Goal: Task Accomplishment & Management: Manage account settings

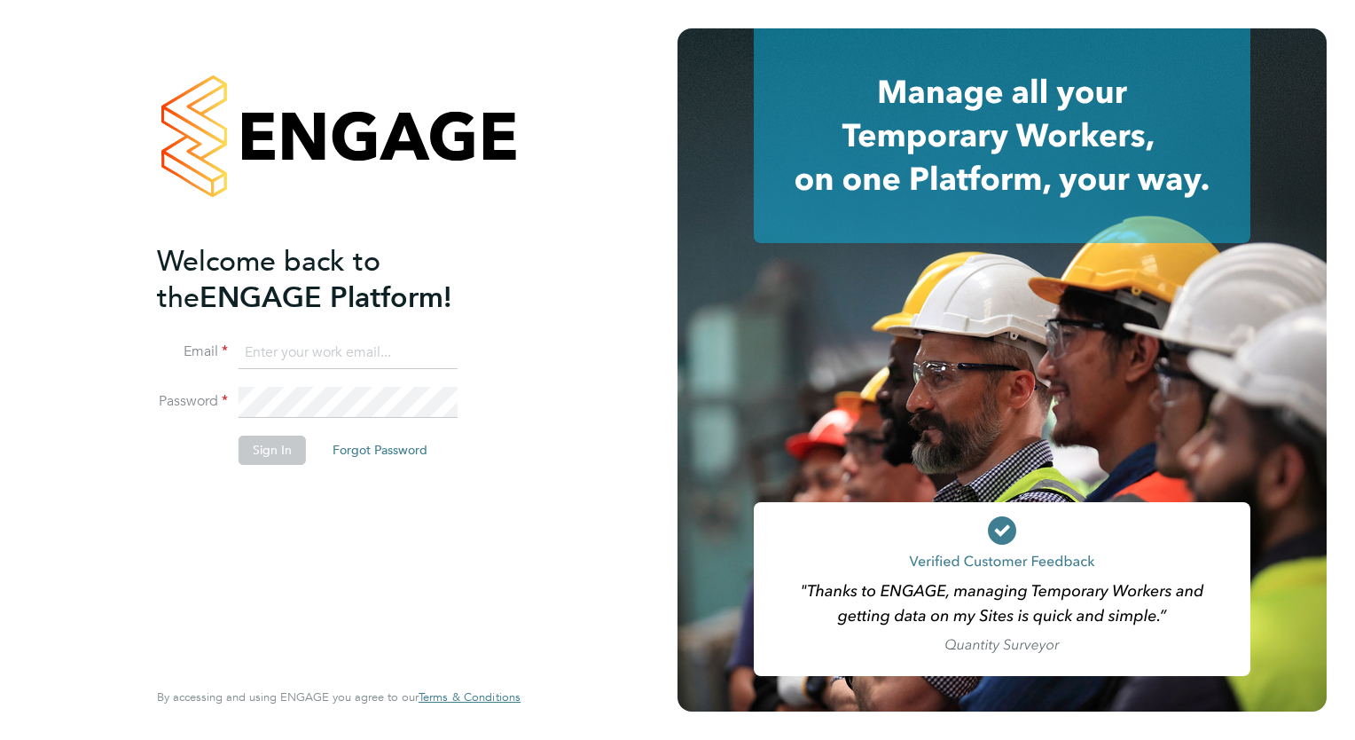
type input "[PERSON_NAME][EMAIL_ADDRESS][PERSON_NAME][DOMAIN_NAME]"
click at [279, 442] on button "Sign In" at bounding box center [272, 450] width 67 height 28
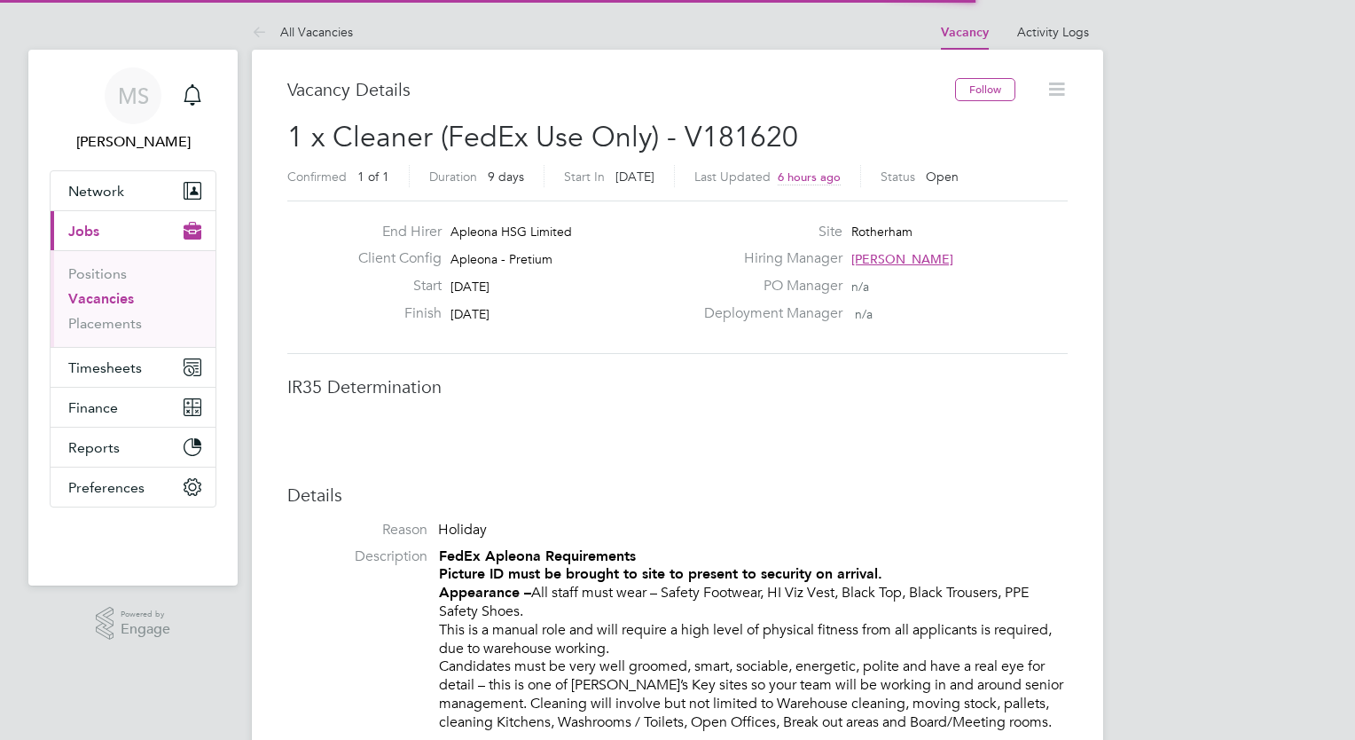
scroll to position [52, 124]
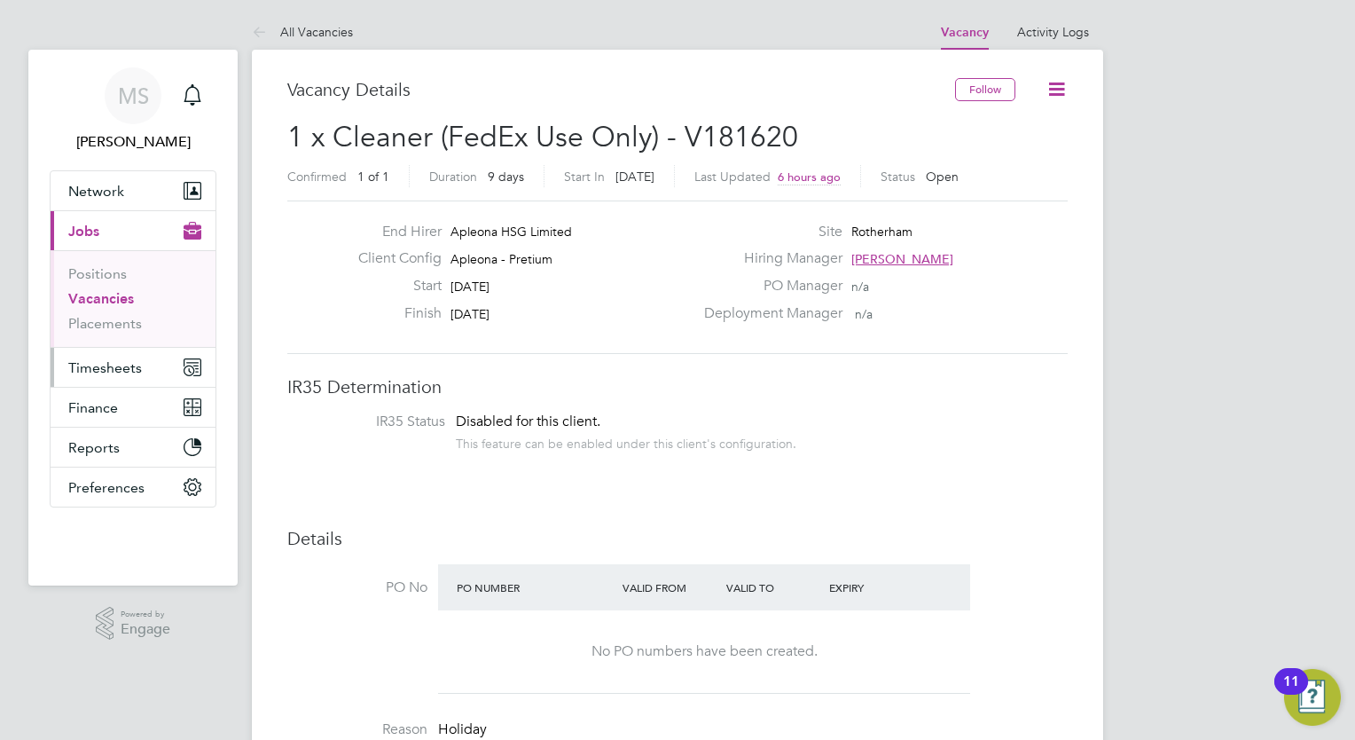
click at [148, 355] on button "Timesheets" at bounding box center [133, 367] width 165 height 39
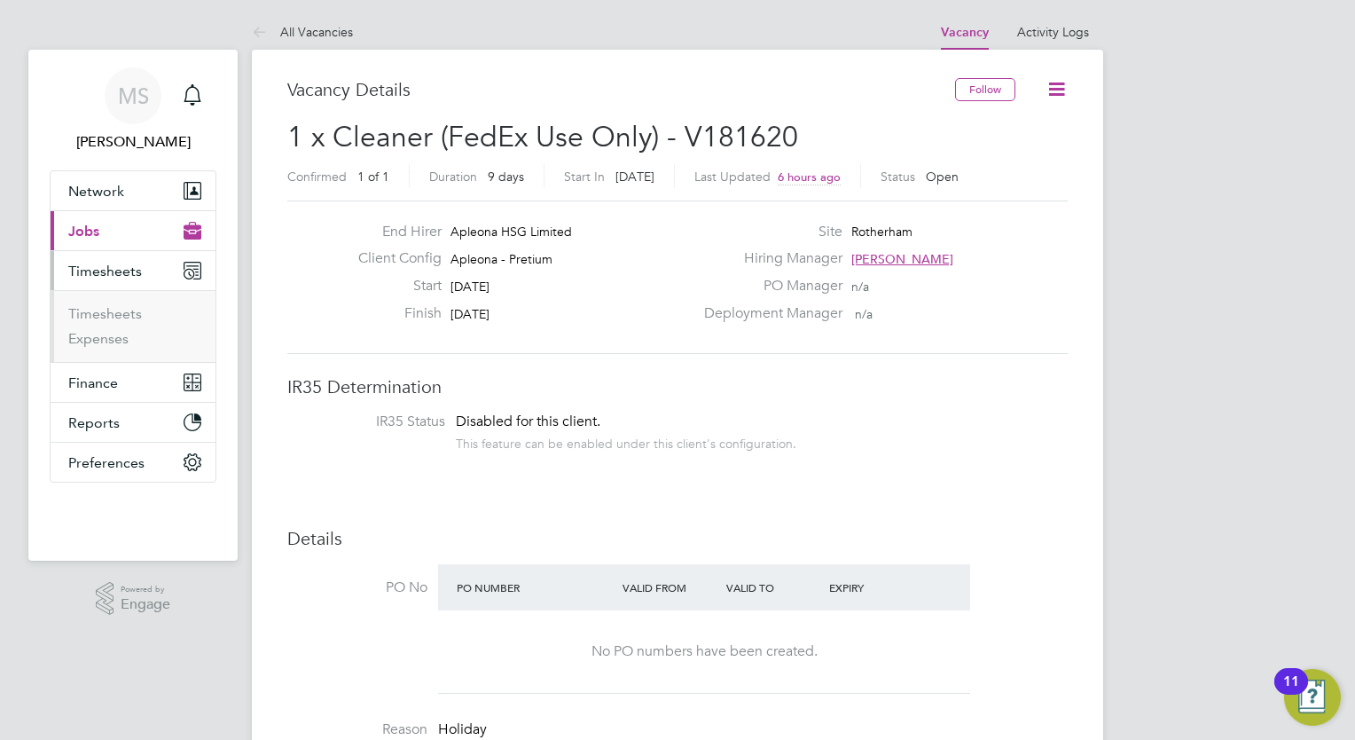
click at [116, 232] on button "Current page: Jobs" at bounding box center [133, 230] width 165 height 39
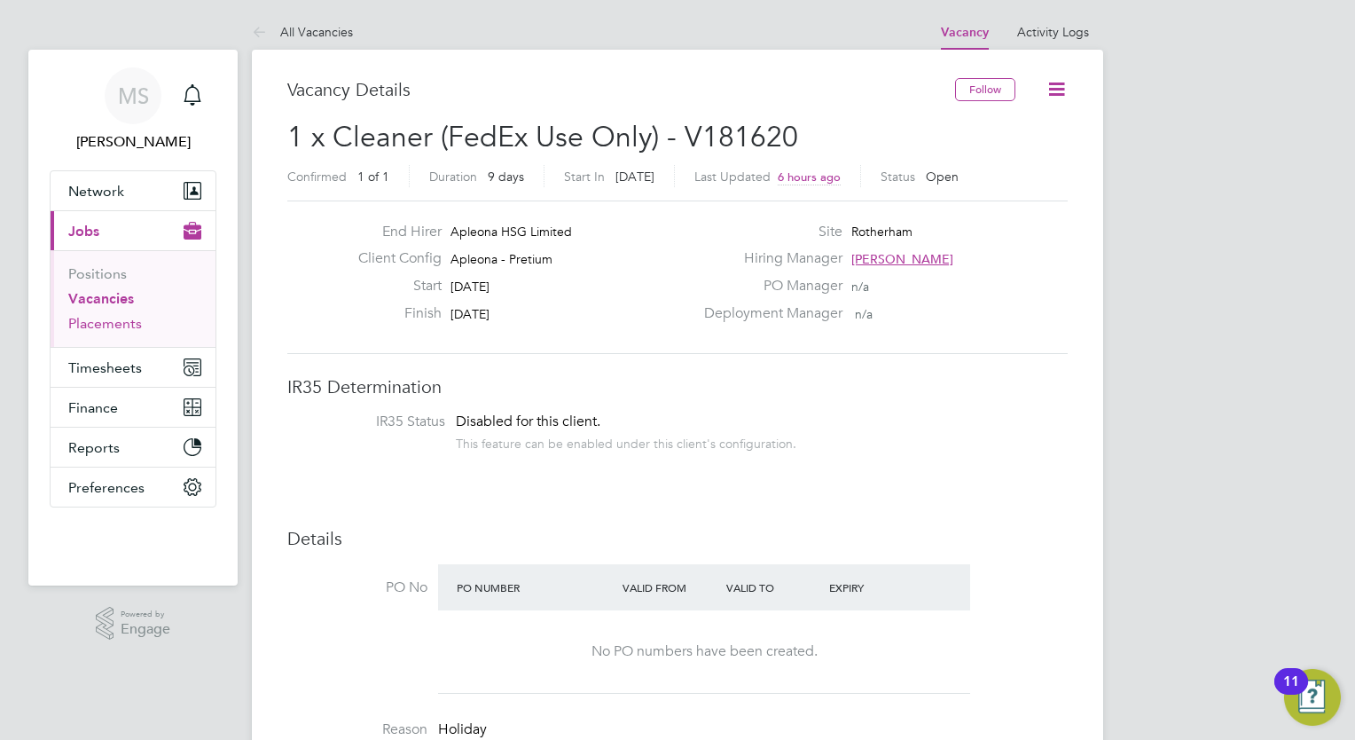
click at [123, 319] on link "Placements" at bounding box center [105, 323] width 74 height 17
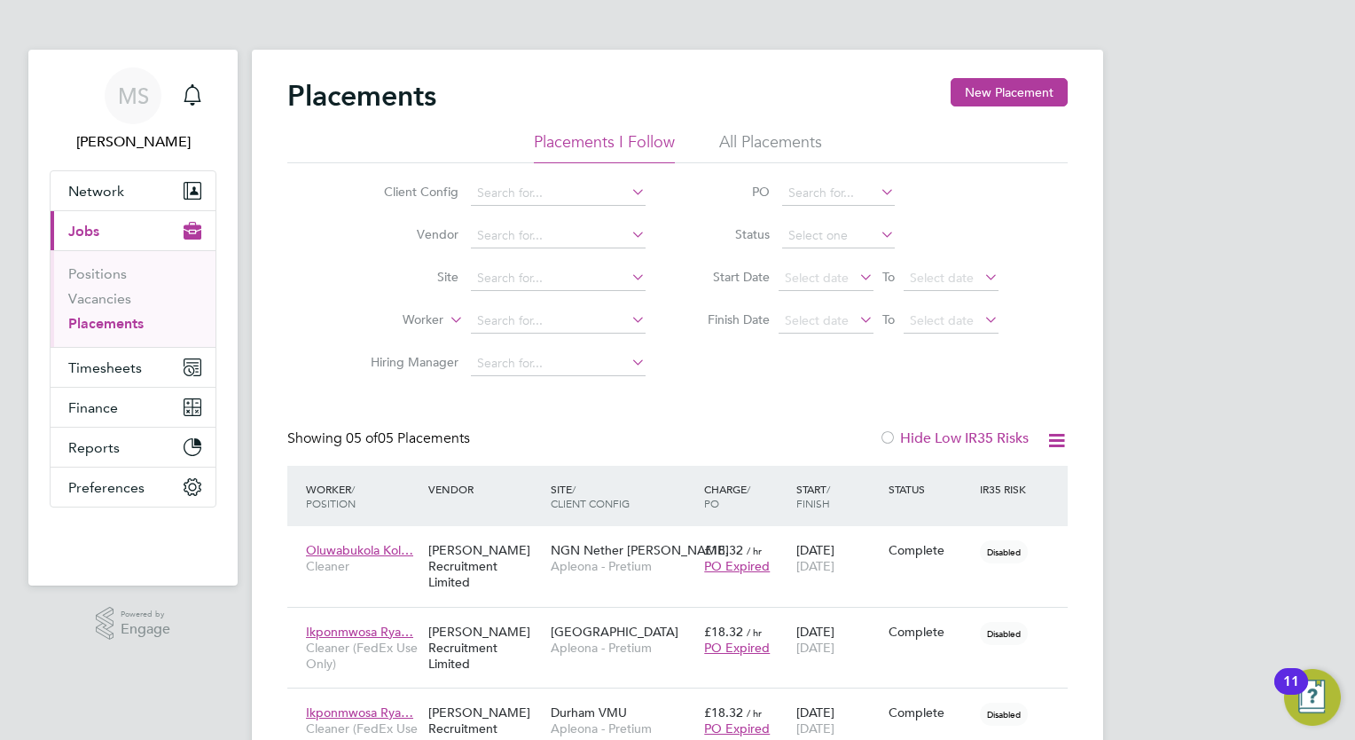
drag, startPoint x: 1354, startPoint y: 169, endPoint x: 1352, endPoint y: 261, distance: 92.3
click at [1352, 261] on div "MS Millie Simmons Notifications Applications: Network Team Members Businesses S…" at bounding box center [677, 507] width 1355 height 1014
click at [1298, 310] on div "MS Millie Simmons Notifications Applications: Network Team Members Businesses S…" at bounding box center [677, 507] width 1355 height 1014
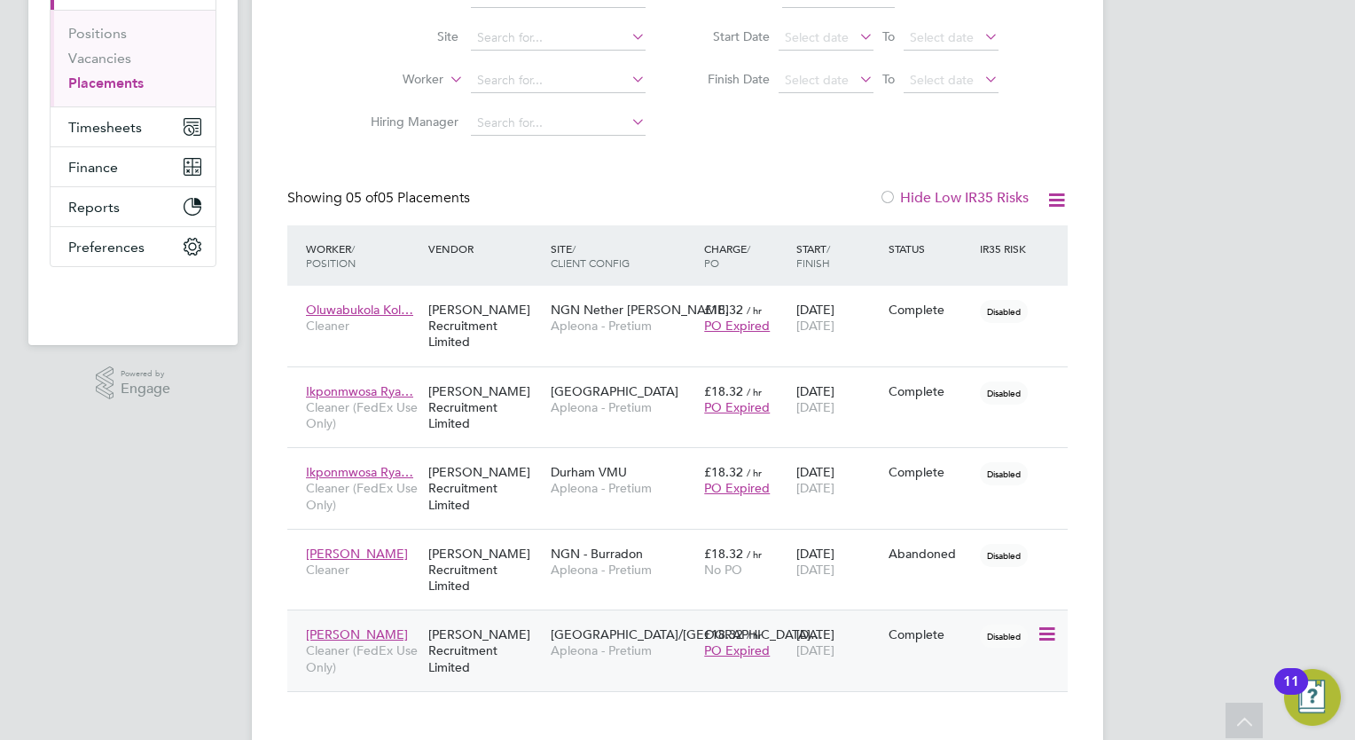
click at [1055, 624] on icon at bounding box center [1046, 634] width 18 height 21
click at [880, 712] on li "Start" at bounding box center [966, 711] width 182 height 25
click at [919, 626] on div "Complete" at bounding box center [930, 634] width 83 height 16
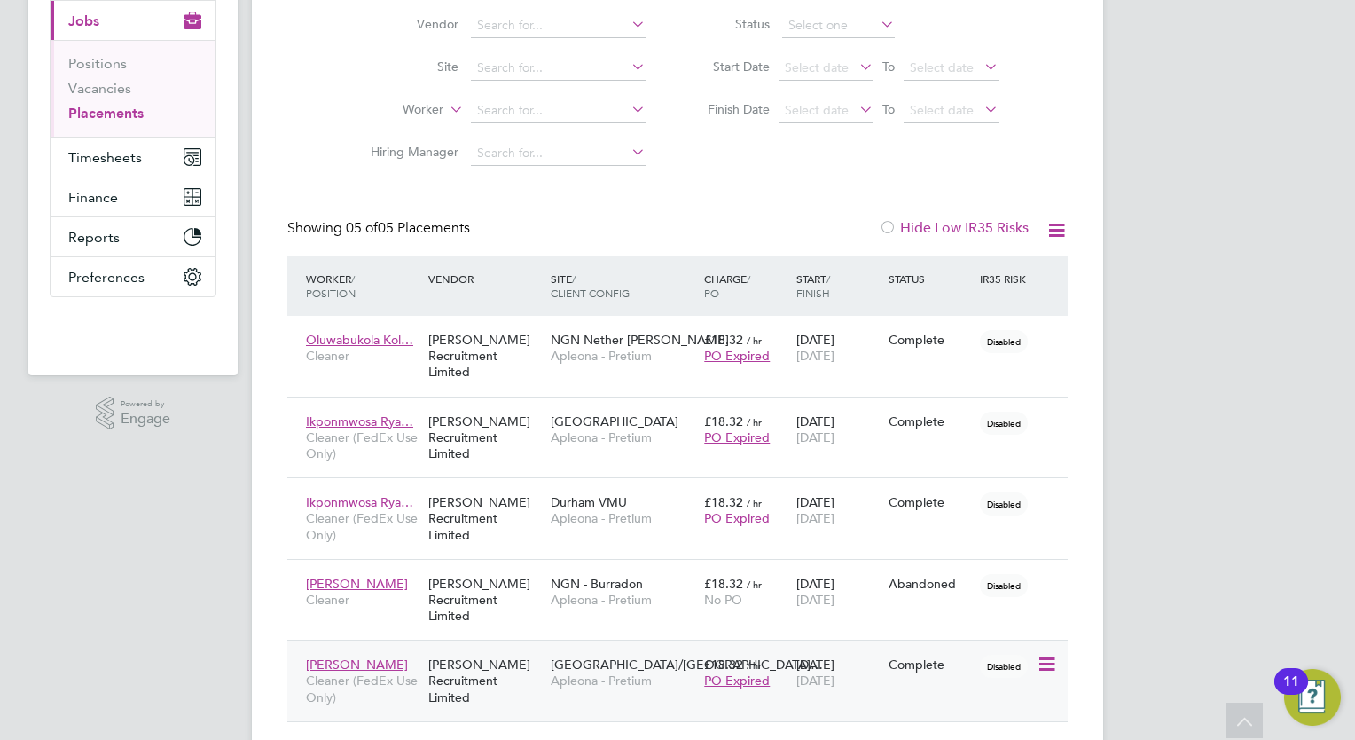
click at [1055, 654] on icon at bounding box center [1046, 664] width 18 height 21
drag, startPoint x: 1354, startPoint y: 527, endPoint x: 1331, endPoint y: 626, distance: 101.8
click at [1331, 626] on div "MS Millie Simmons Notifications Applications: Network Team Members Businesses S…" at bounding box center [677, 297] width 1355 height 1014
click at [557, 656] on span "Gateshead/Newcastle…" at bounding box center [687, 664] width 272 height 16
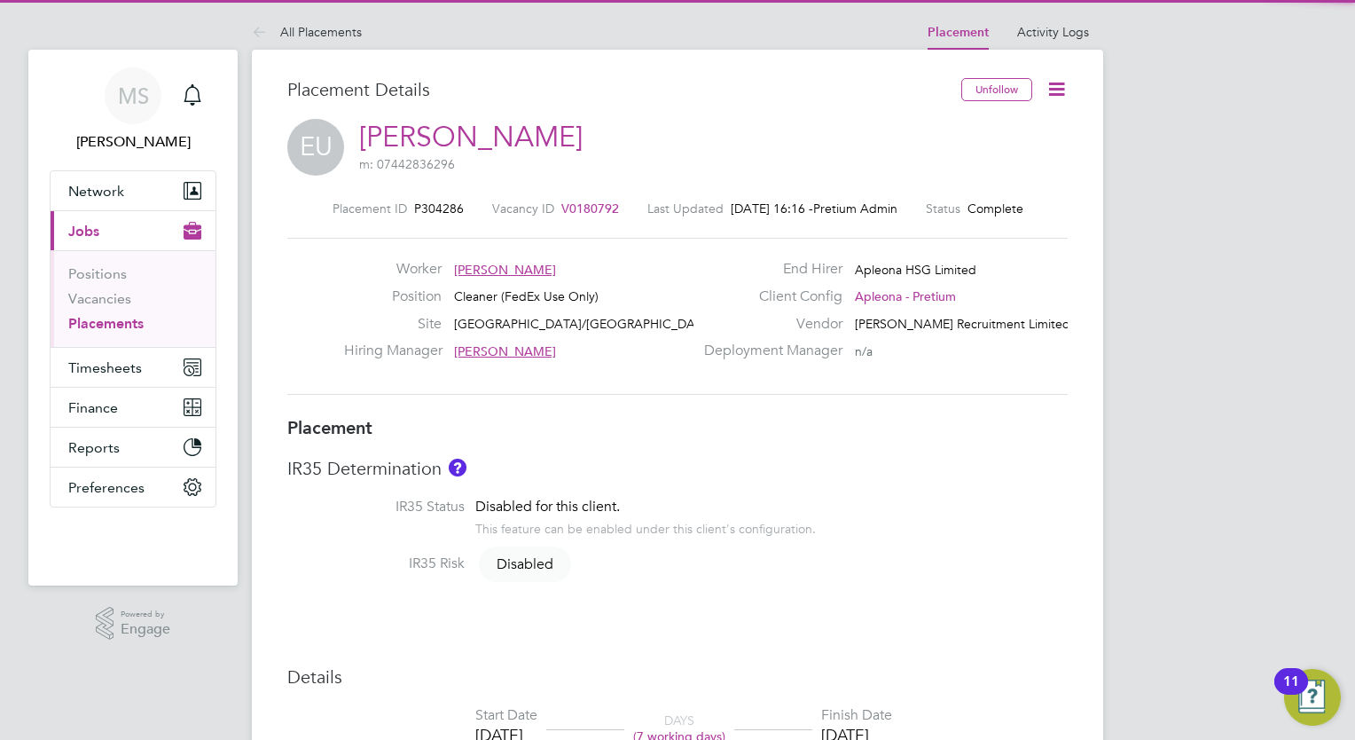
click at [1063, 88] on icon at bounding box center [1057, 89] width 22 height 22
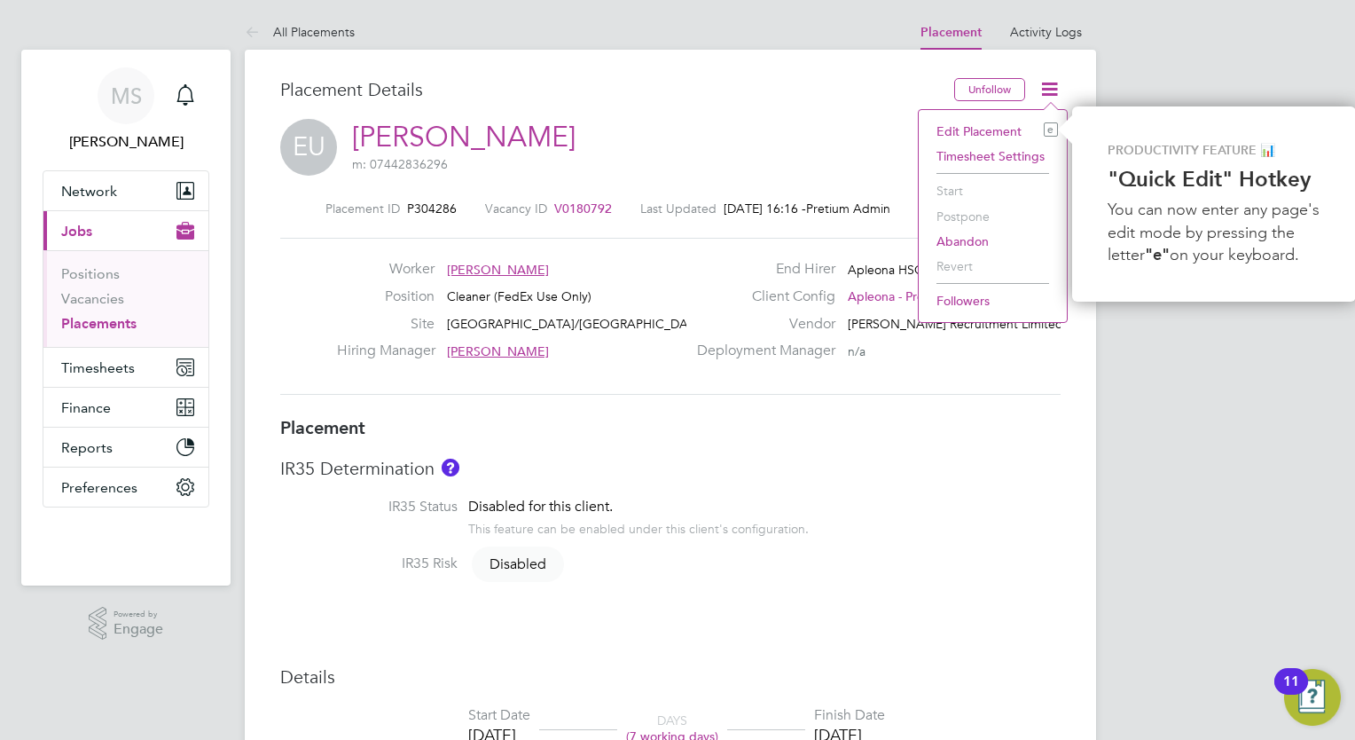
click at [898, 184] on div "Placement ID P304286 Vacancy ID V0180792 Last Updated 01 Oct 2025, 16:16 - Pret…" at bounding box center [670, 298] width 781 height 238
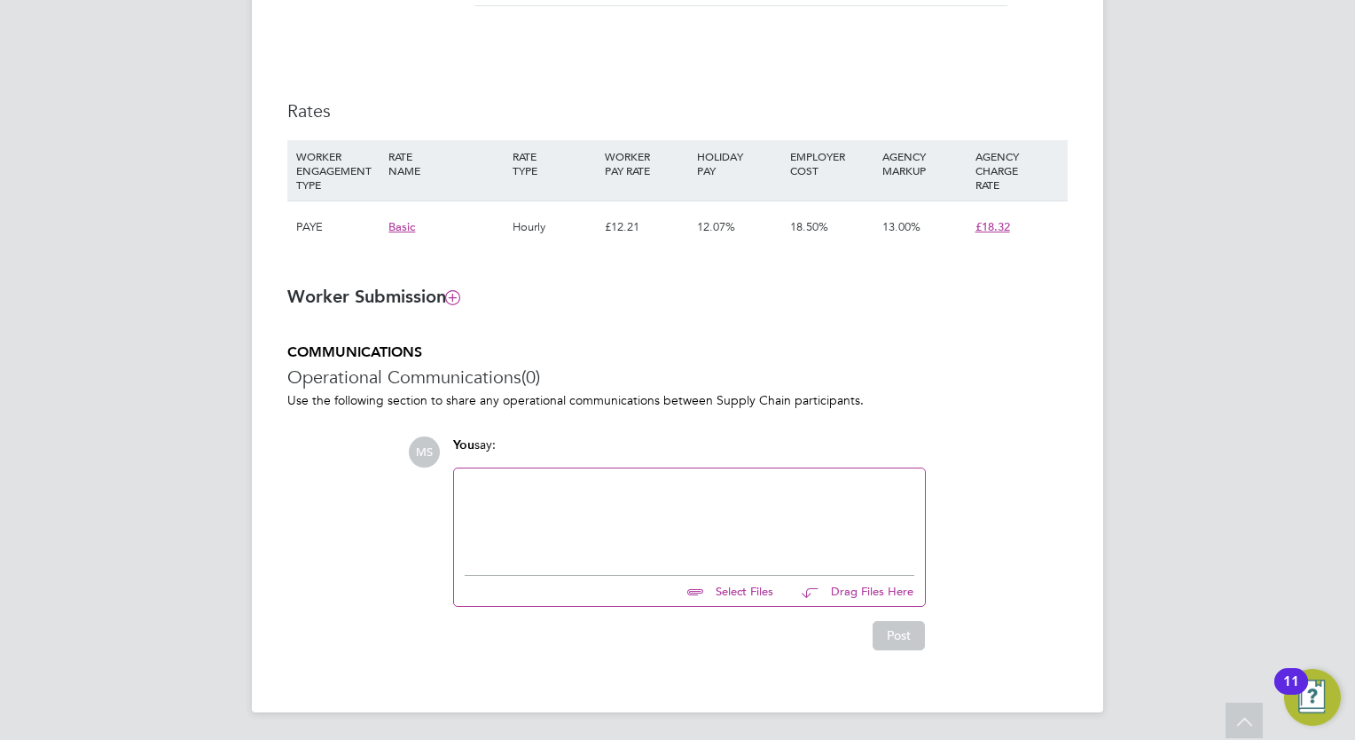
click at [835, 521] on div at bounding box center [690, 517] width 450 height 76
click at [901, 640] on button "Post" at bounding box center [899, 635] width 52 height 28
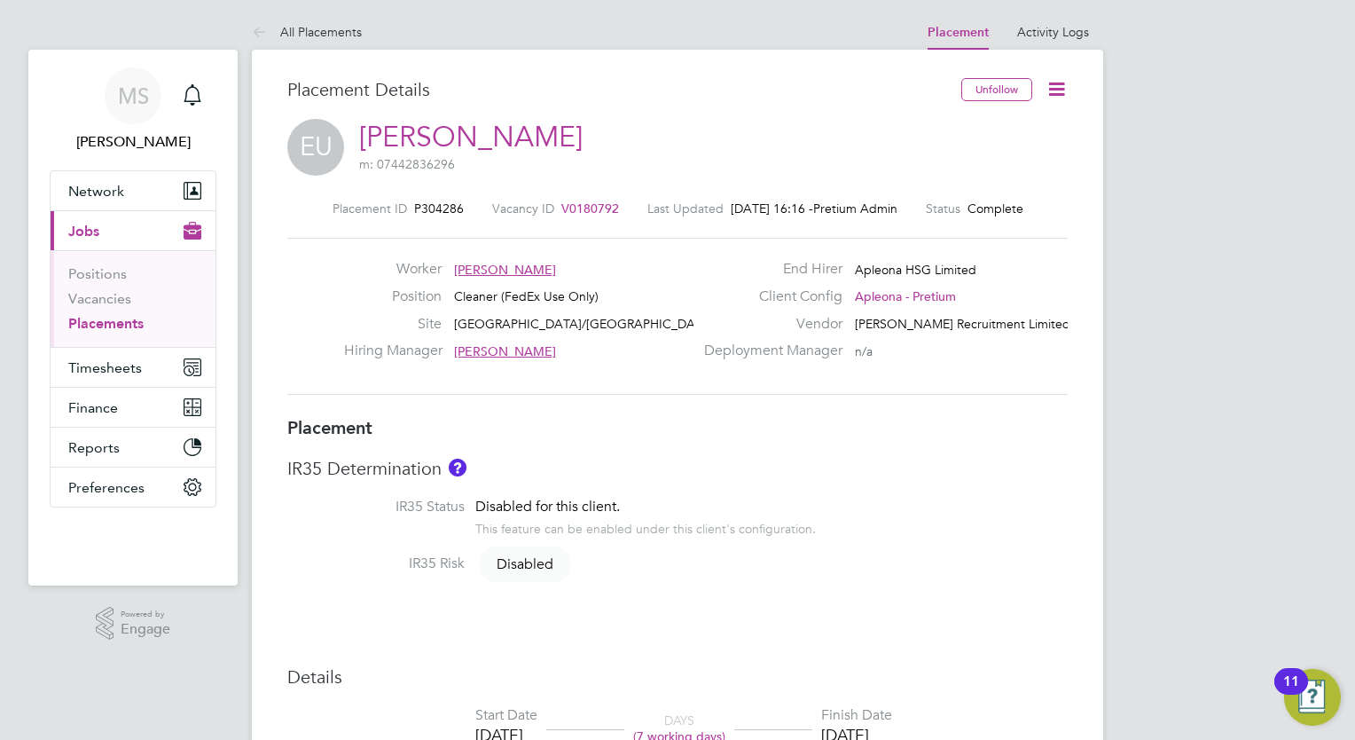
click at [1063, 98] on icon at bounding box center [1057, 89] width 22 height 22
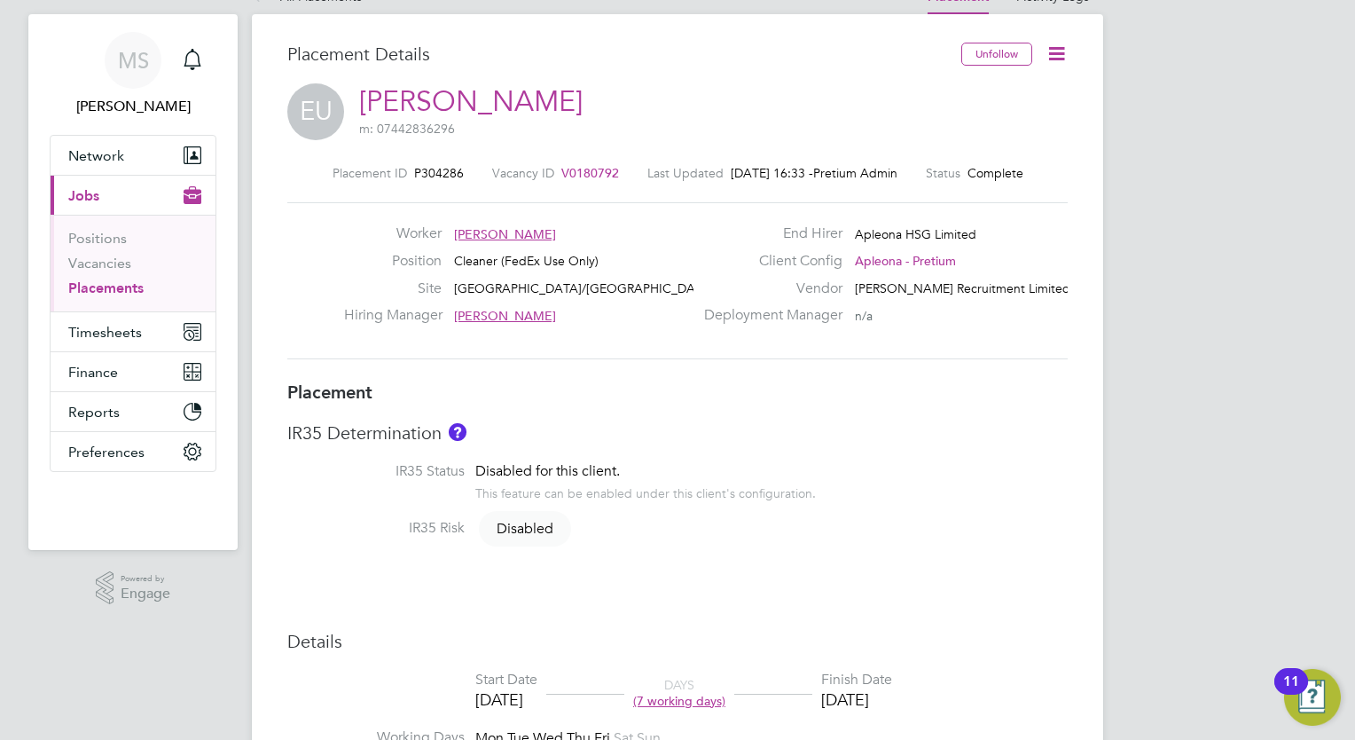
click at [1064, 64] on icon at bounding box center [1057, 54] width 22 height 22
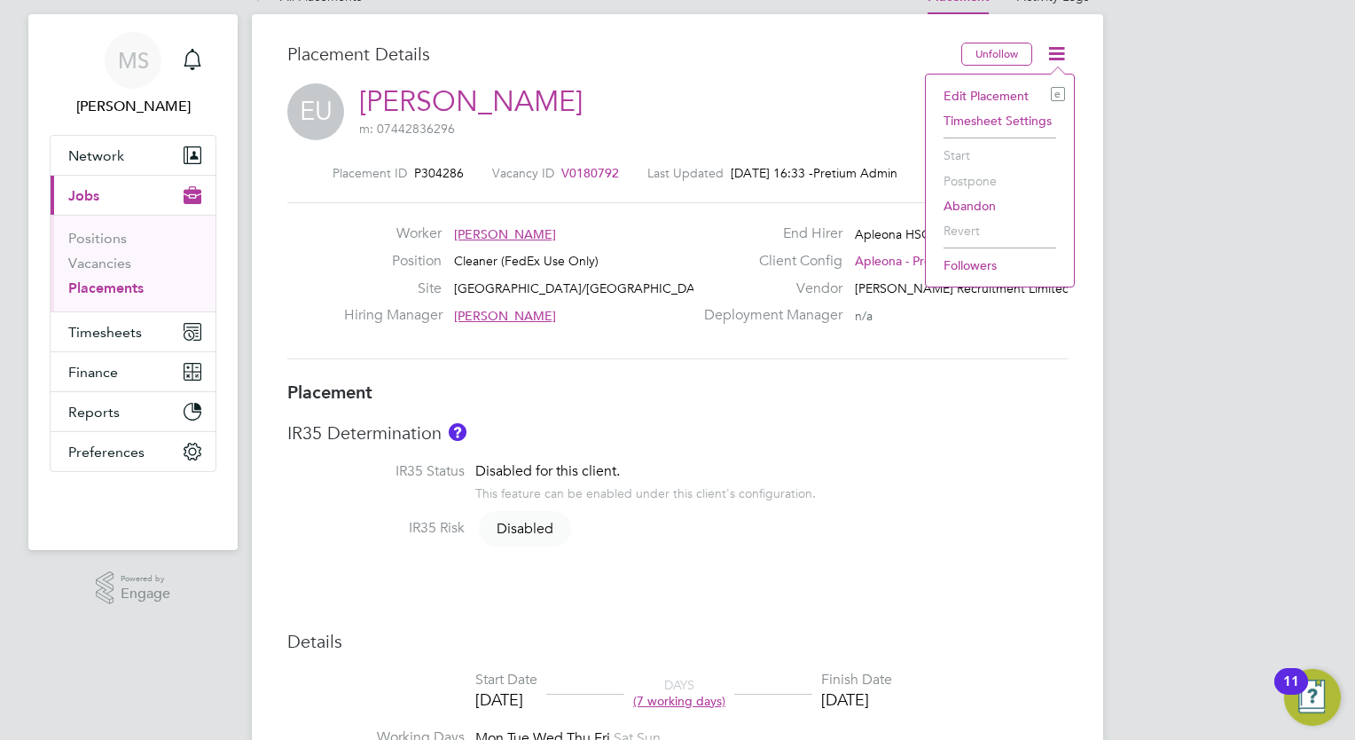
click at [828, 44] on h3 "Placement Details" at bounding box center [617, 54] width 661 height 23
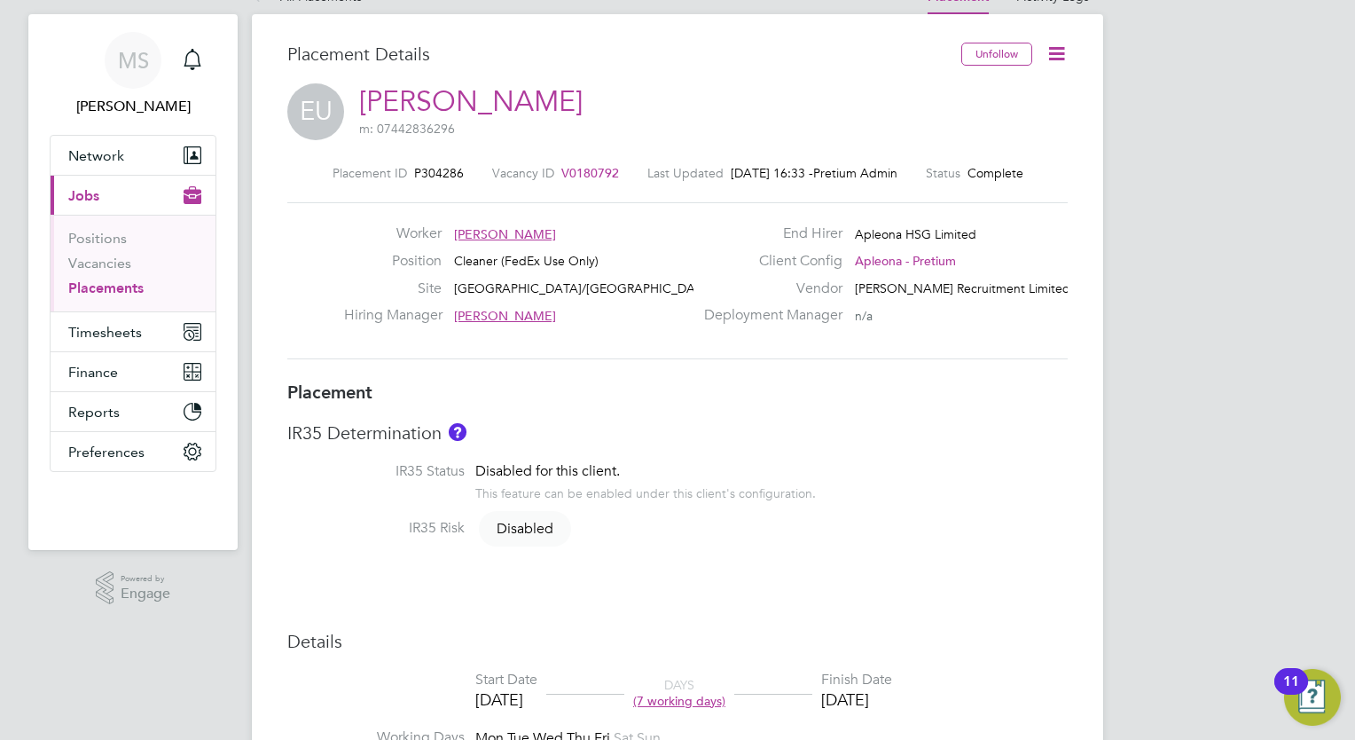
click at [1055, 56] on icon at bounding box center [1057, 54] width 22 height 22
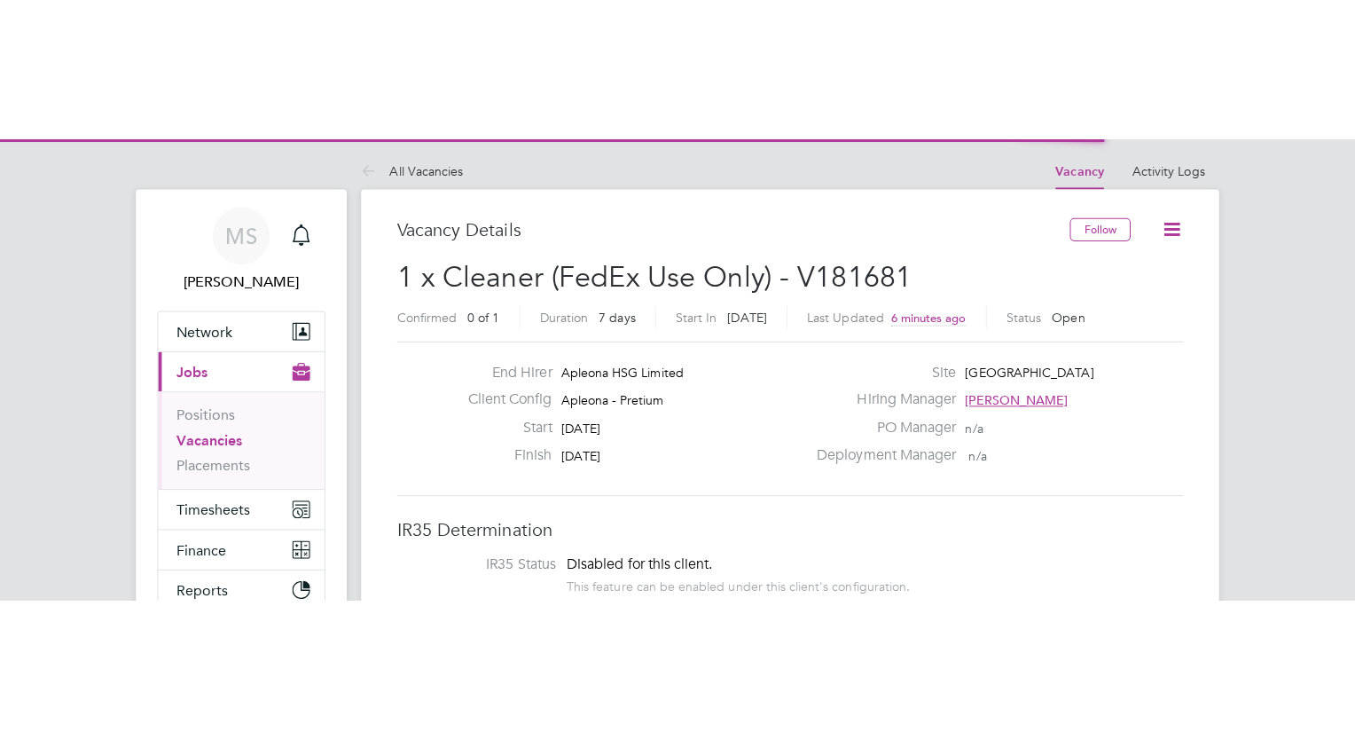
scroll to position [52, 124]
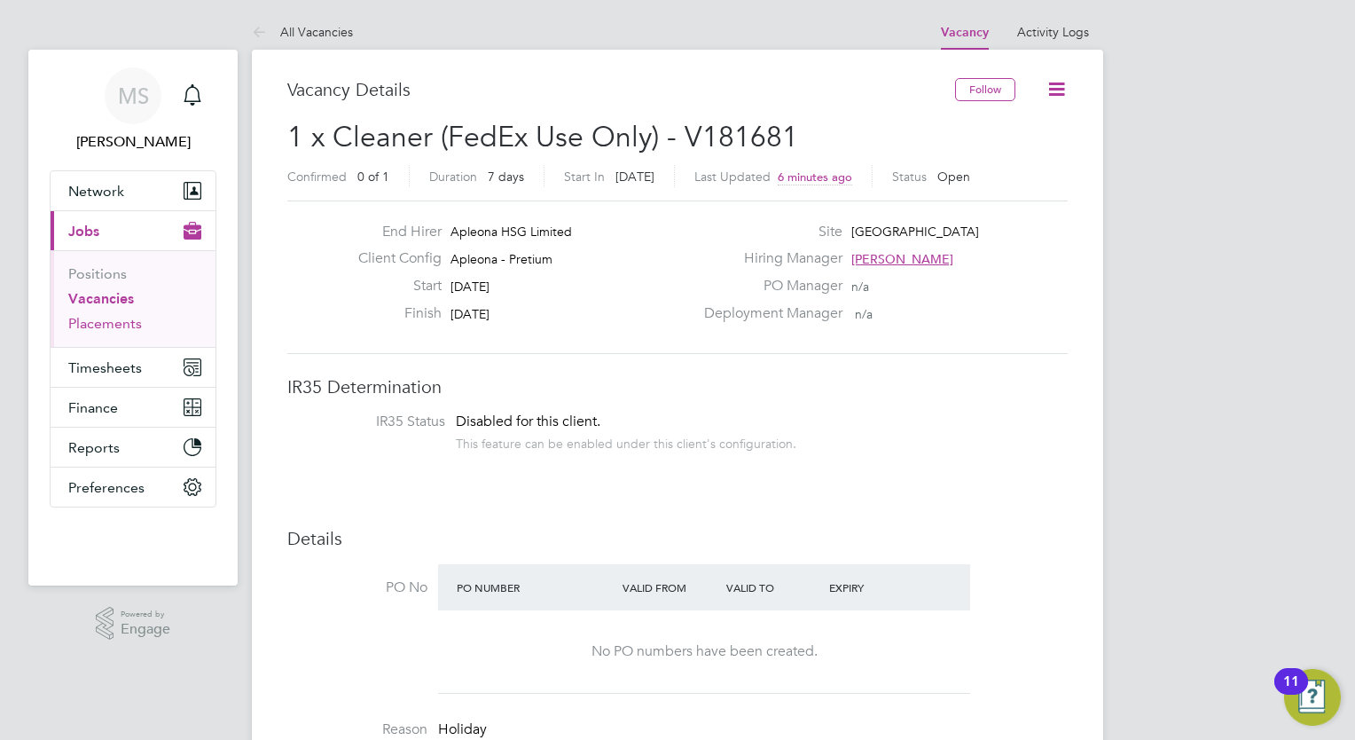
click at [128, 329] on link "Placements" at bounding box center [105, 323] width 74 height 17
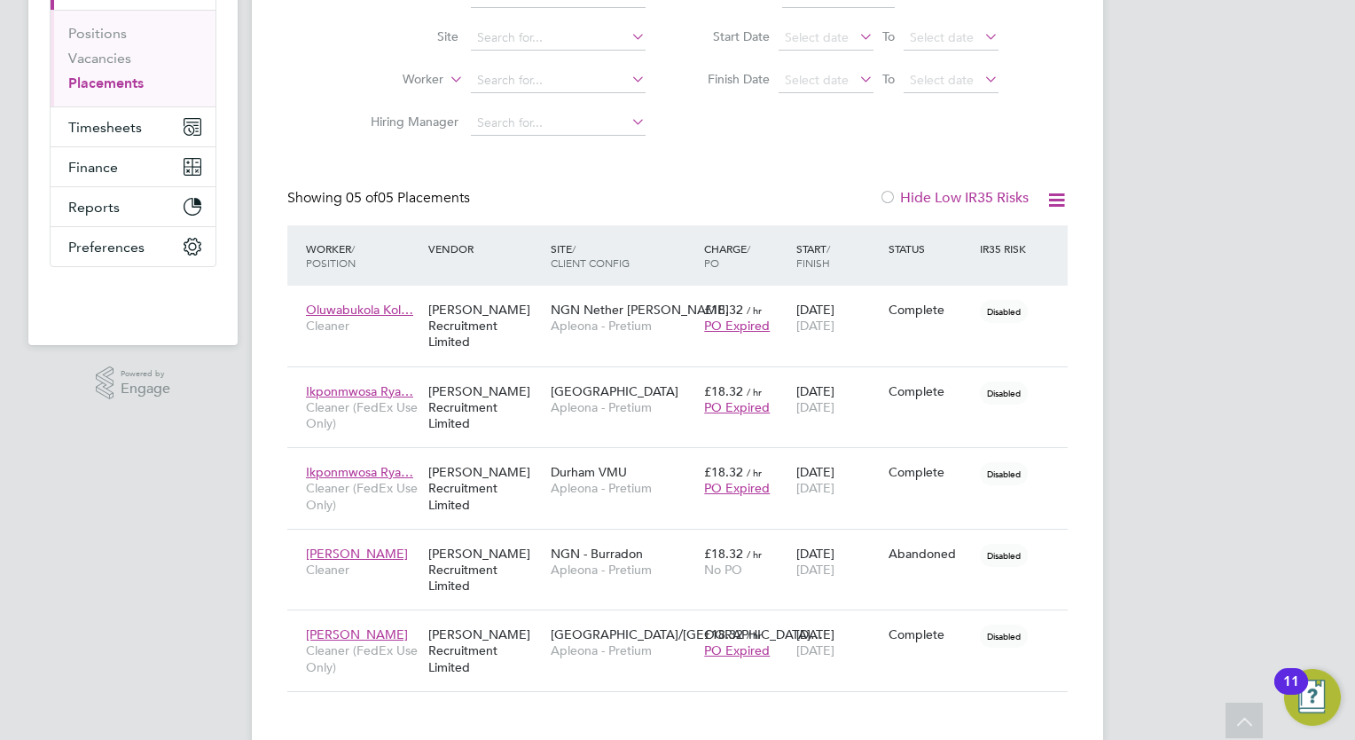
click at [1061, 198] on icon at bounding box center [1057, 200] width 22 height 22
click at [1062, 198] on icon at bounding box center [1057, 200] width 22 height 22
click at [1296, 180] on div "MS Millie Simmons Notifications Applications: Network Team Members Businesses S…" at bounding box center [677, 267] width 1355 height 1014
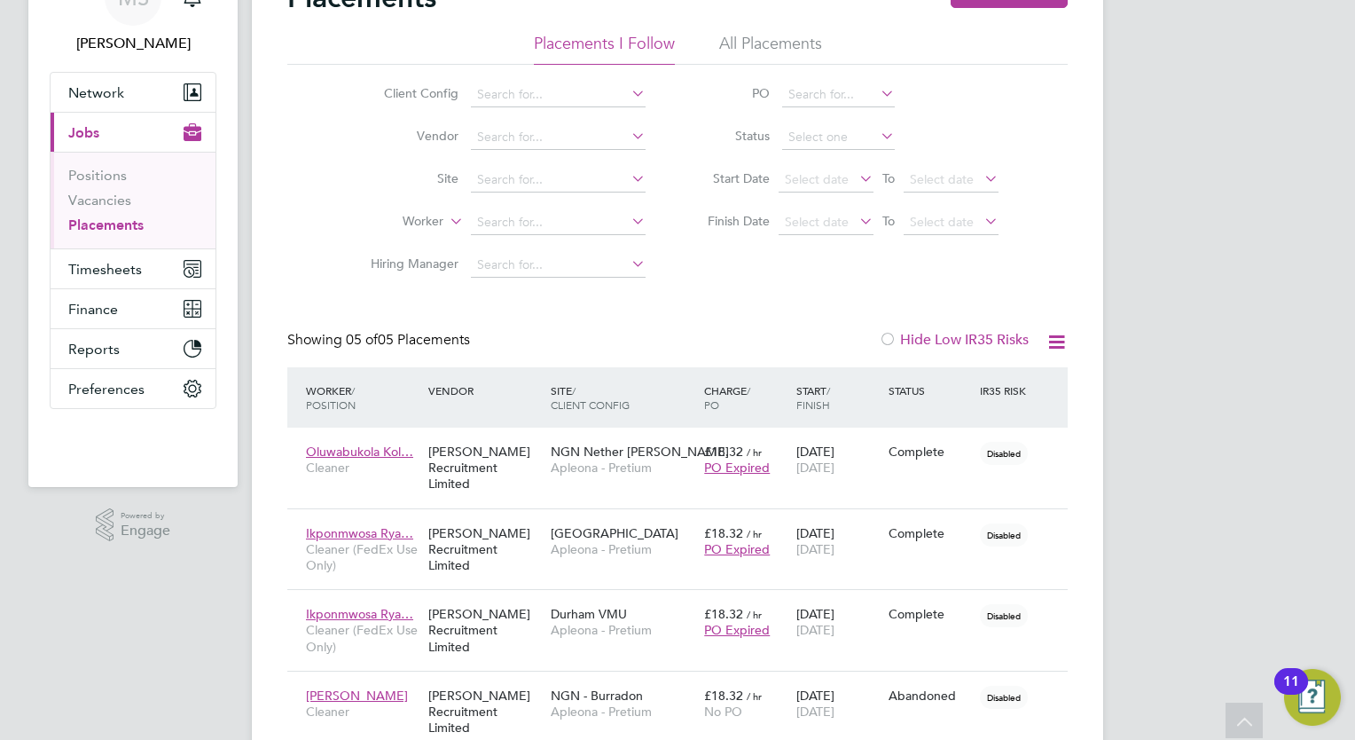
click at [773, 41] on li "All Placements" at bounding box center [770, 49] width 103 height 32
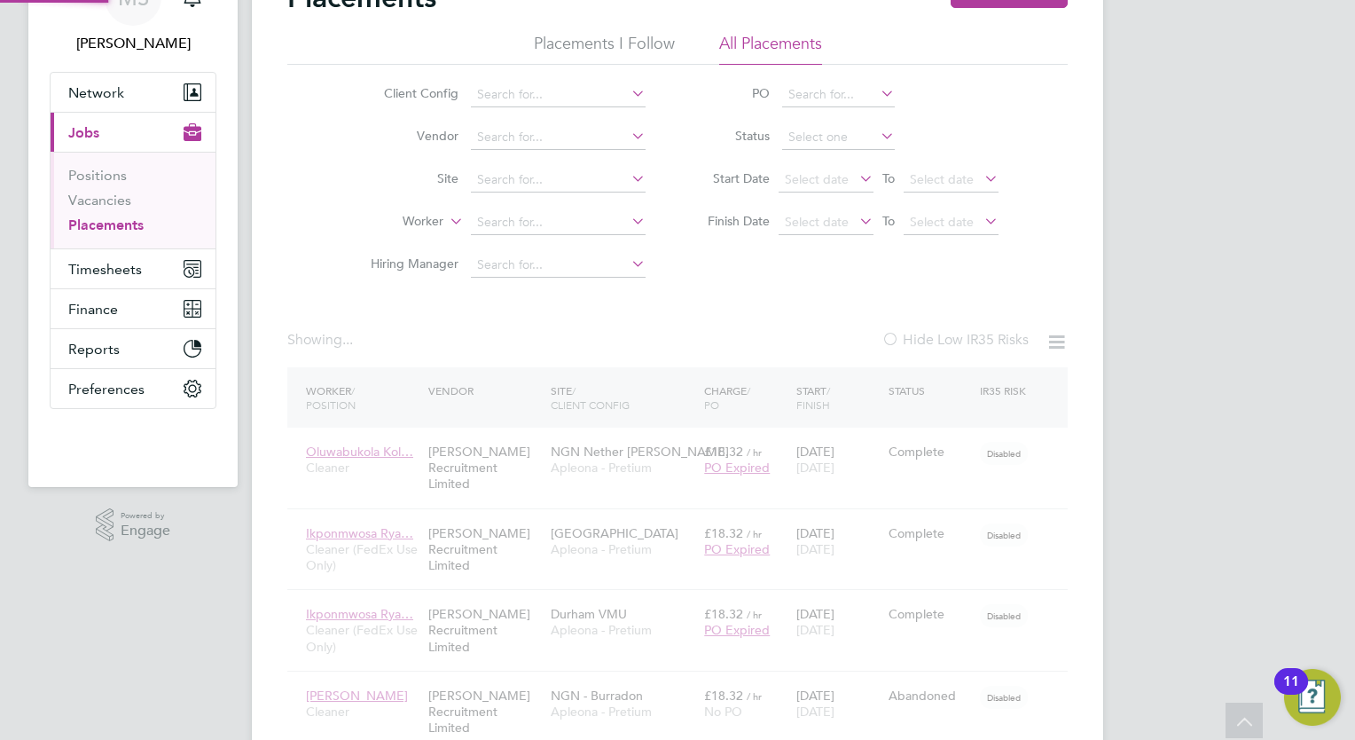
drag, startPoint x: 820, startPoint y: 279, endPoint x: 986, endPoint y: 336, distance: 176.4
click at [986, 336] on div "Placements New Placement Placements I Follow All Placements Client Config Vendo…" at bounding box center [677, 407] width 781 height 854
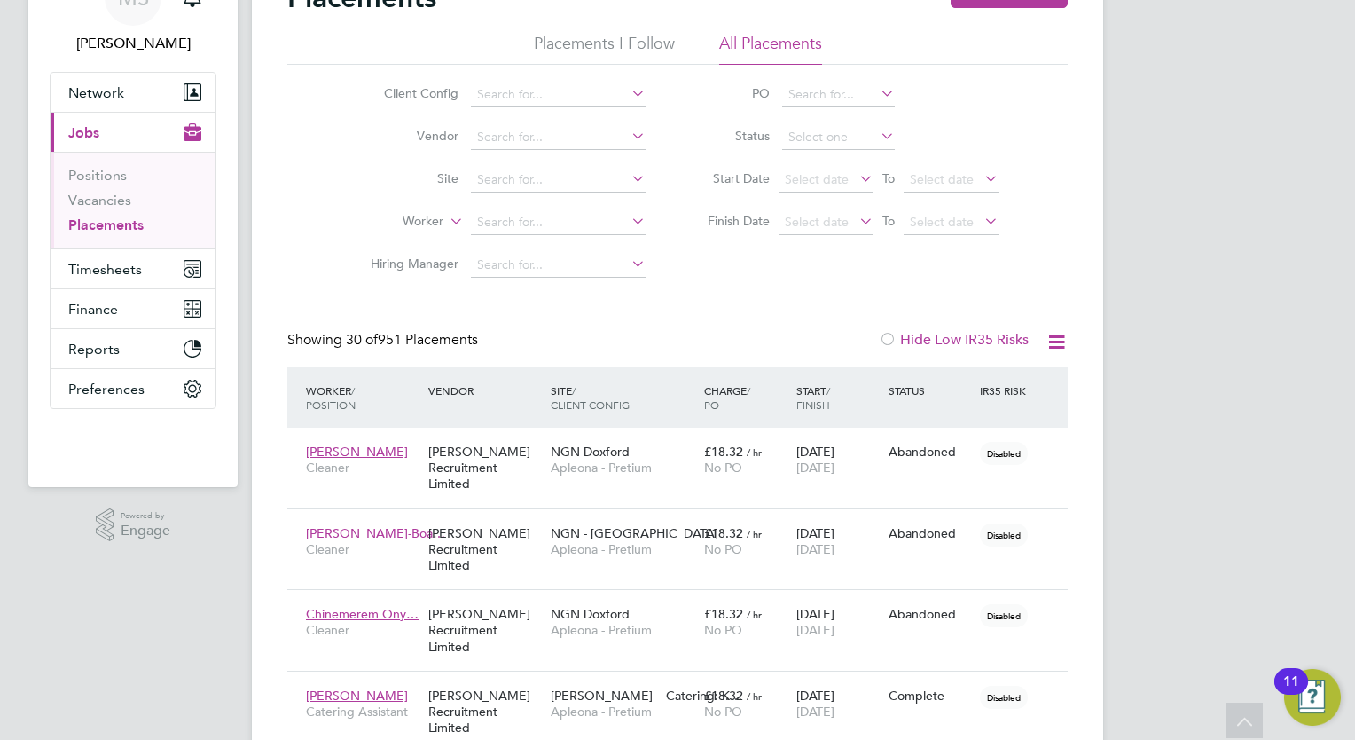
drag, startPoint x: 986, startPoint y: 336, endPoint x: 1221, endPoint y: 412, distance: 247.1
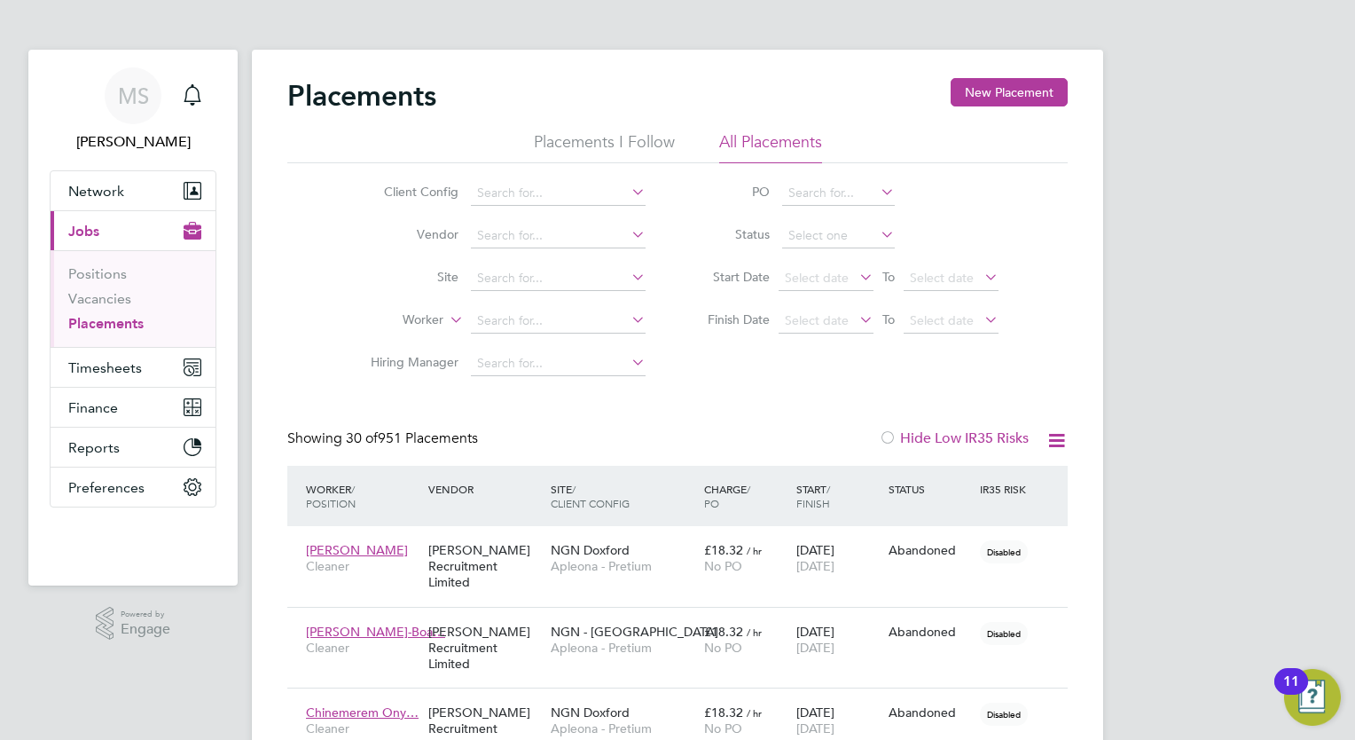
click at [565, 216] on li "Vendor" at bounding box center [501, 236] width 334 height 43
click at [567, 326] on input at bounding box center [558, 321] width 175 height 25
type input "i"
type input "nidup"
click at [565, 342] on li "No results found" at bounding box center [559, 344] width 176 height 23
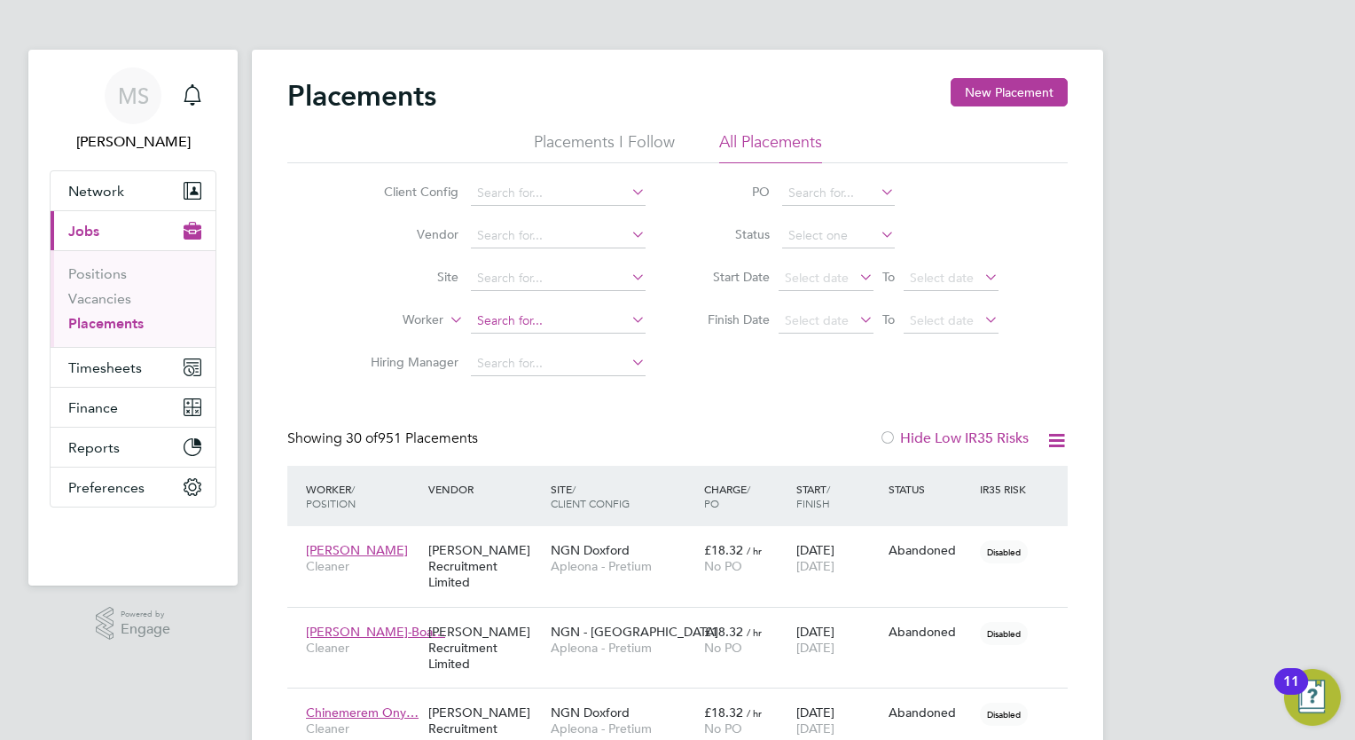
click at [600, 323] on input at bounding box center [558, 321] width 175 height 25
click at [116, 299] on link "Vacancies" at bounding box center [99, 298] width 63 height 17
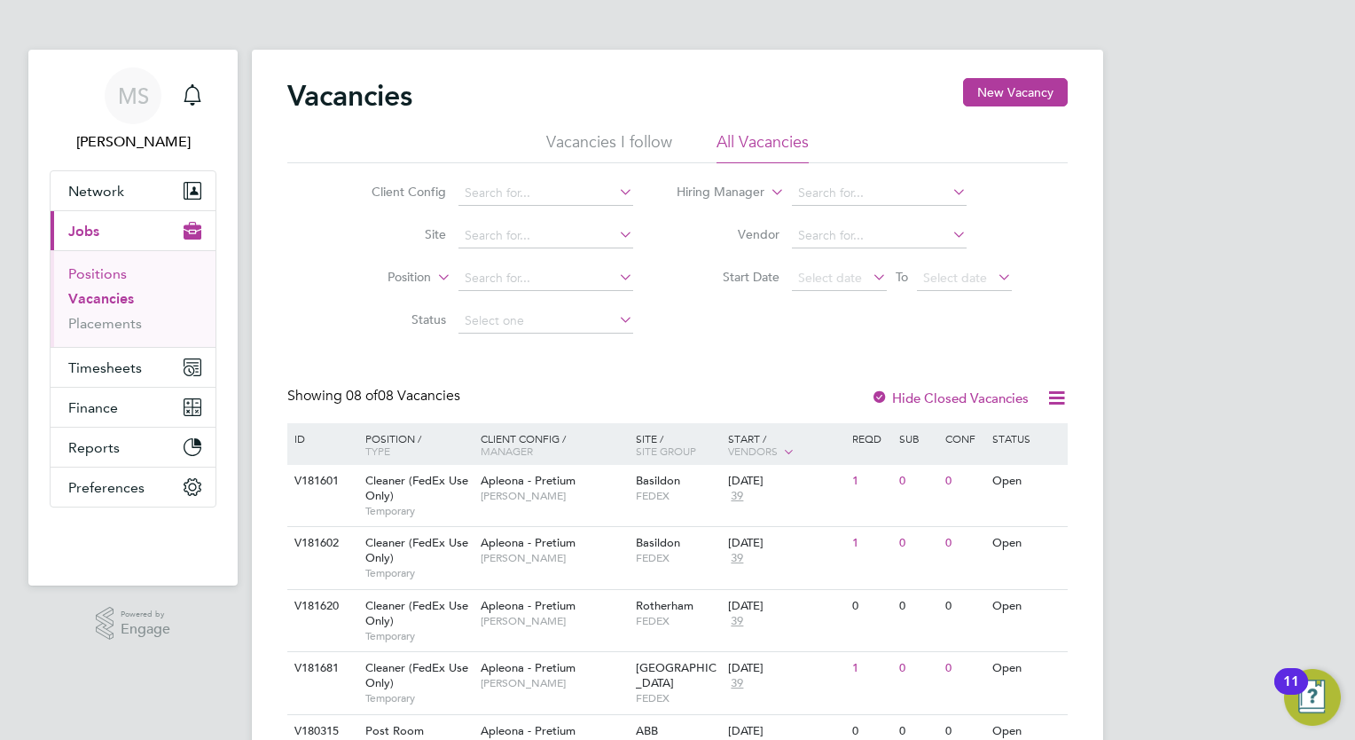
click at [97, 272] on link "Positions" at bounding box center [97, 273] width 59 height 17
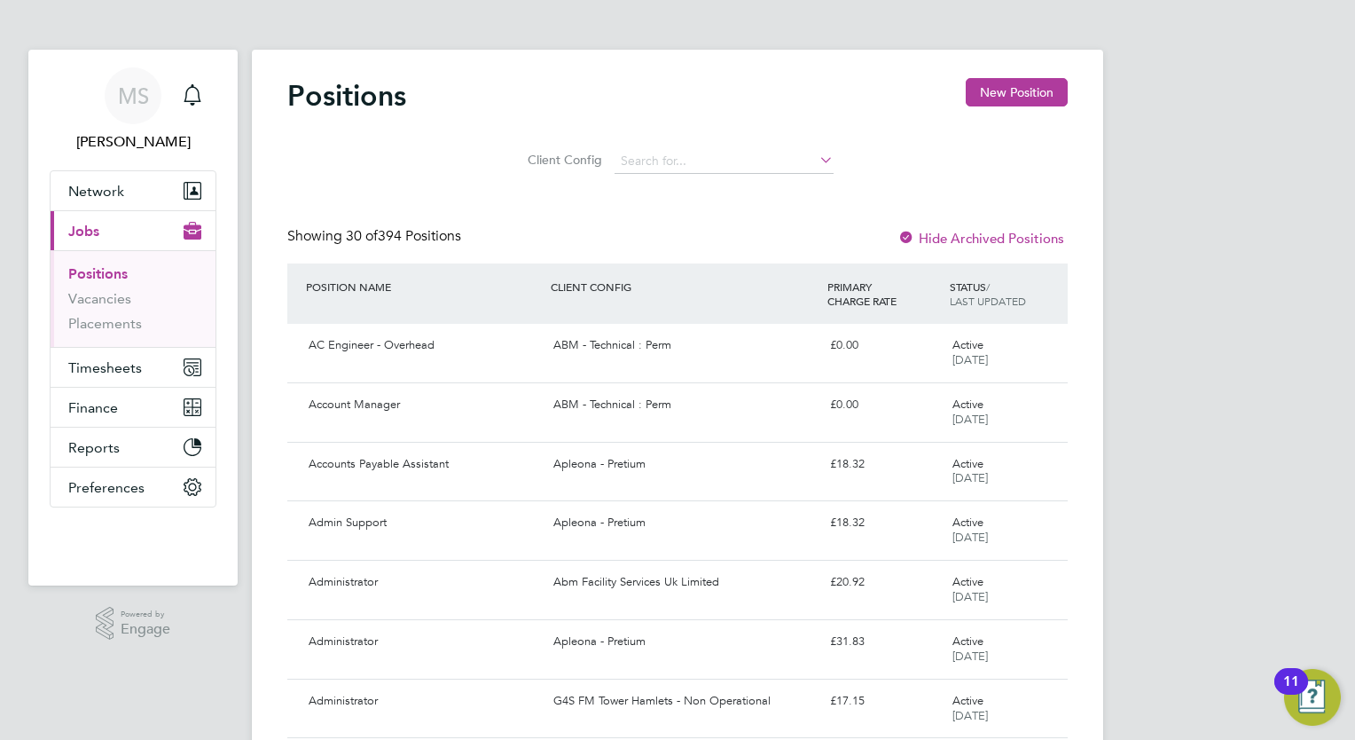
click at [119, 307] on li "Vacancies" at bounding box center [134, 302] width 133 height 25
click at [133, 329] on link "Placements" at bounding box center [105, 323] width 74 height 17
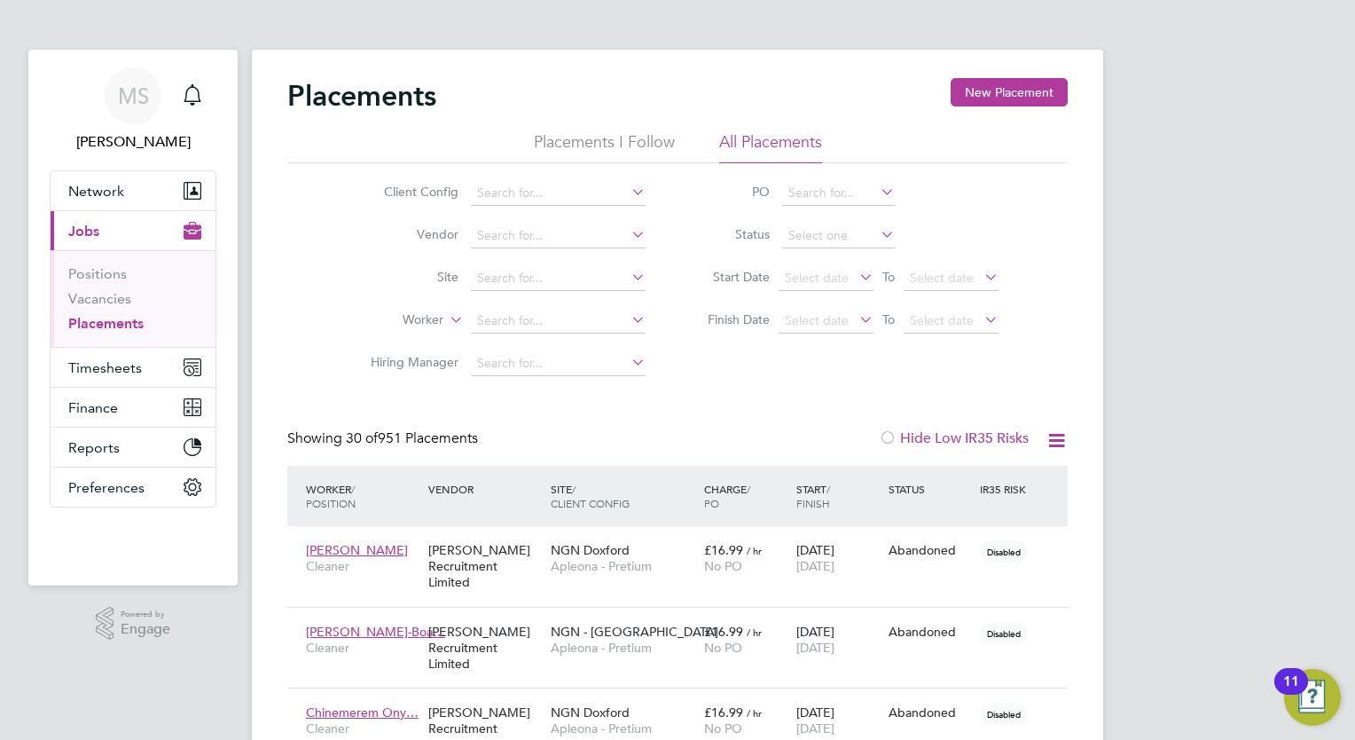
click at [888, 437] on div at bounding box center [888, 439] width 18 height 18
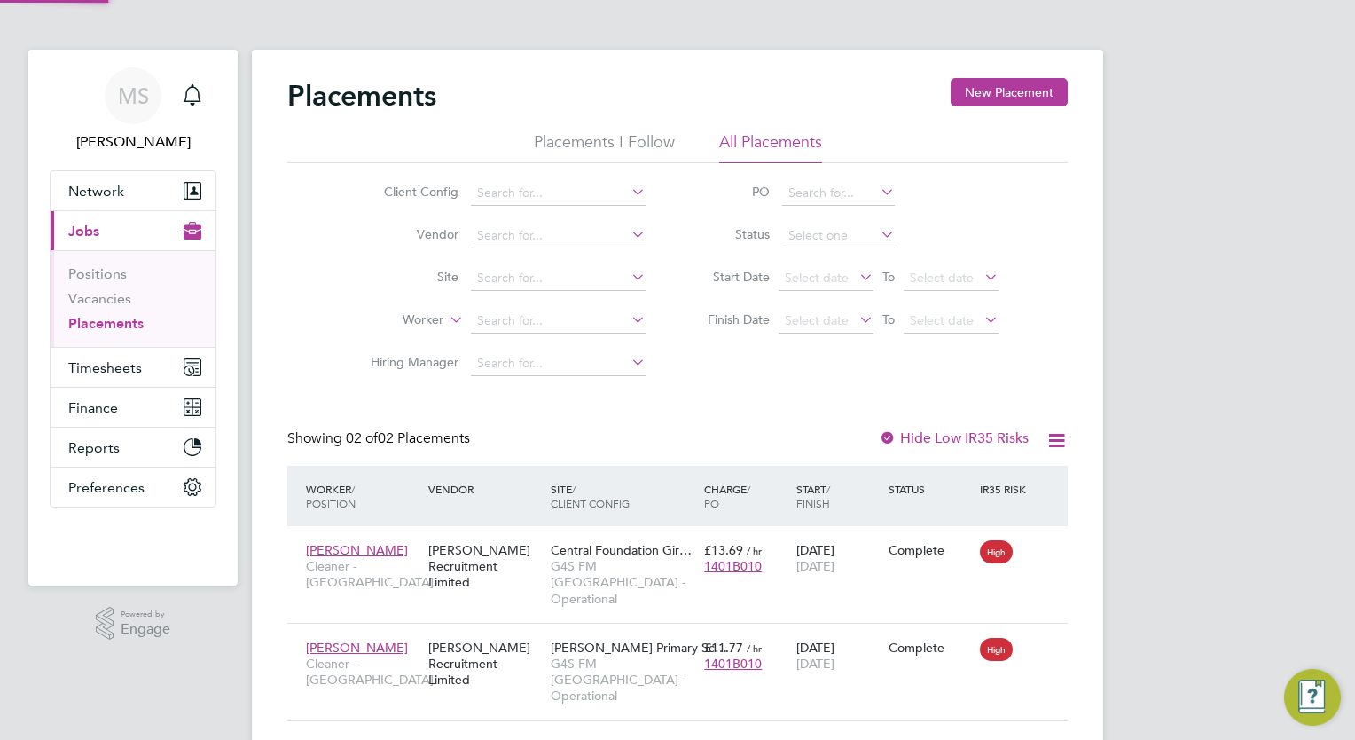
click at [786, 399] on div "Placements New Placement Placements I Follow All Placements Client Config Vendo…" at bounding box center [677, 399] width 781 height 643
click at [1054, 447] on icon at bounding box center [1057, 440] width 22 height 22
click at [886, 445] on div at bounding box center [888, 439] width 18 height 18
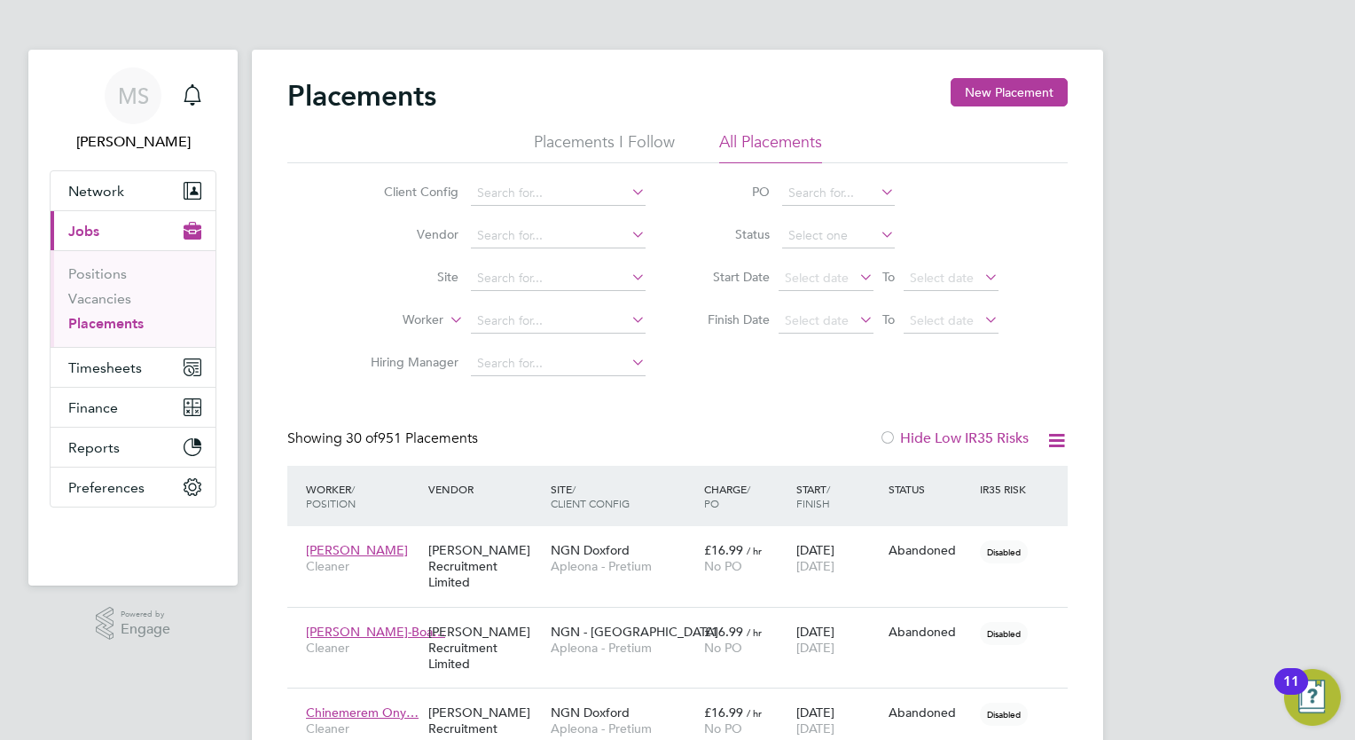
click at [610, 129] on div "Placements New Placement" at bounding box center [677, 104] width 781 height 53
click at [624, 146] on li "Placements I Follow" at bounding box center [604, 147] width 141 height 32
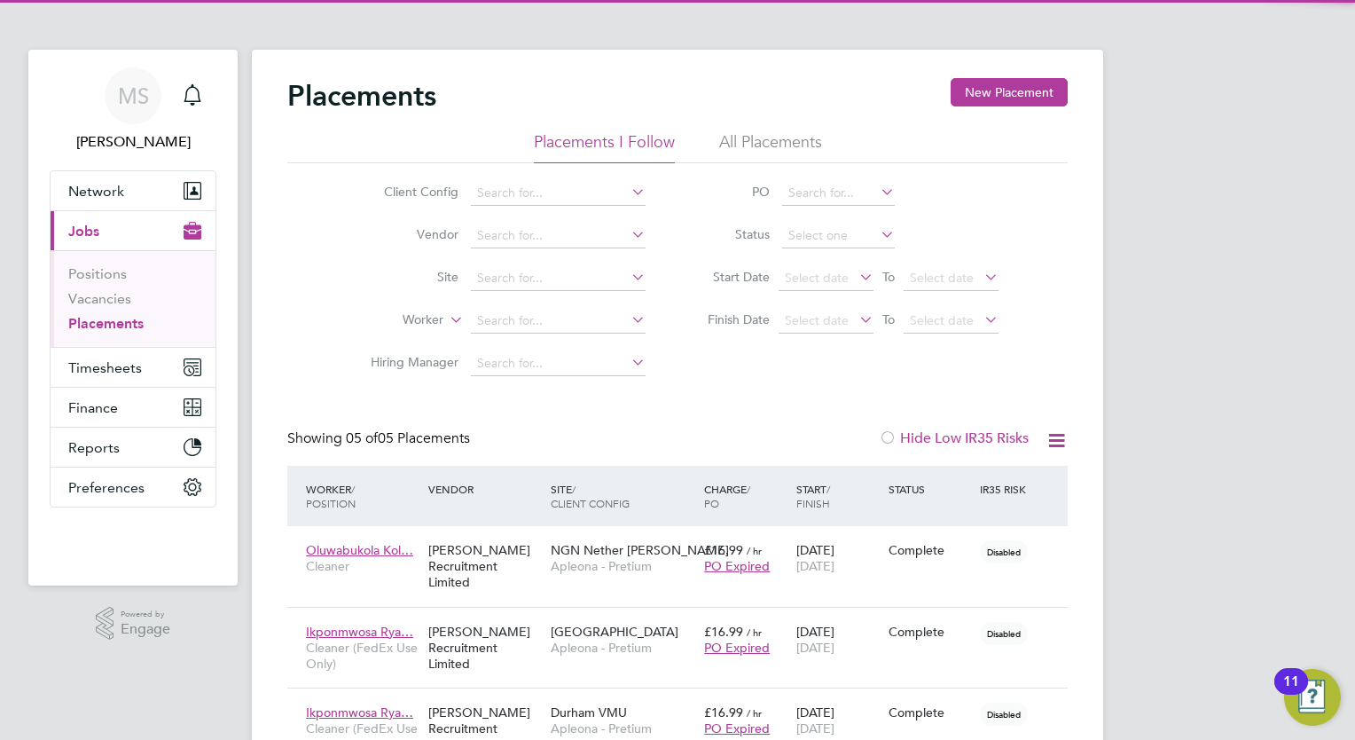
click at [760, 133] on li "All Placements" at bounding box center [770, 147] width 103 height 32
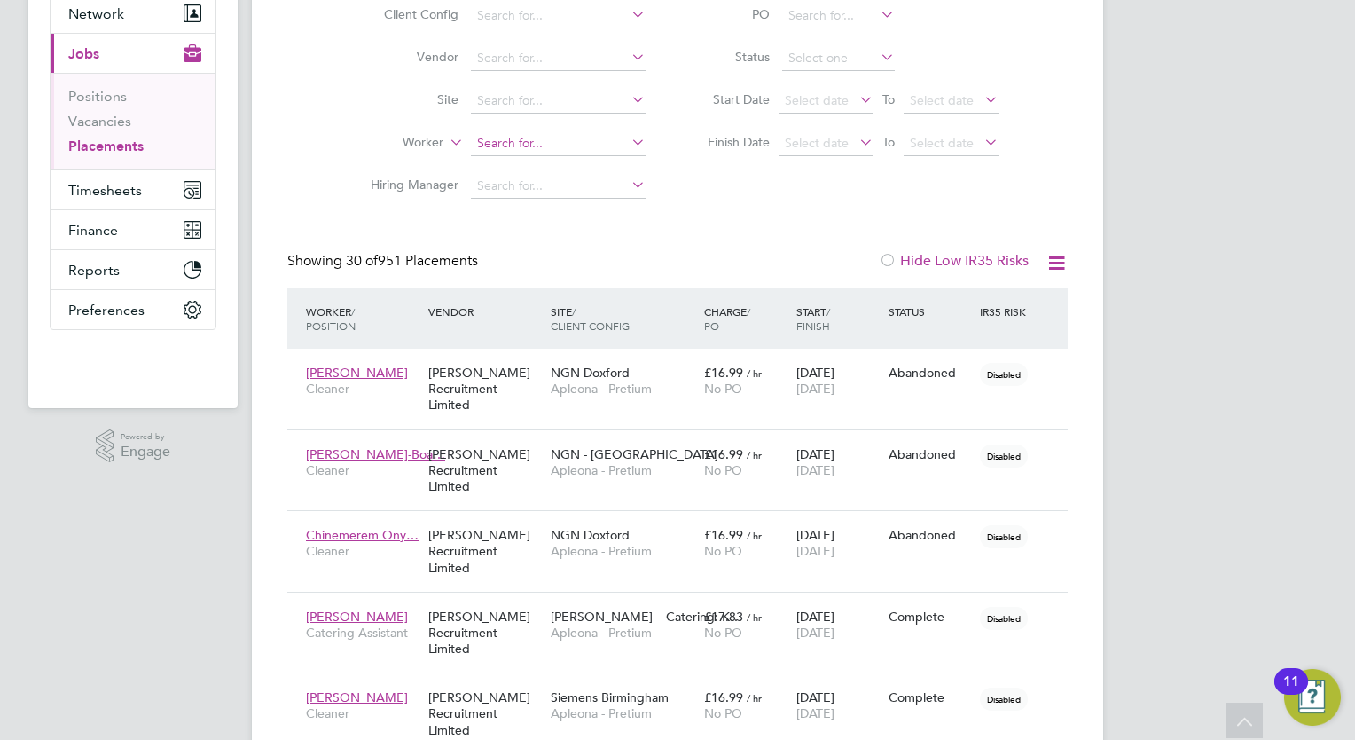
click at [563, 144] on input at bounding box center [558, 143] width 175 height 25
type input "nidu"
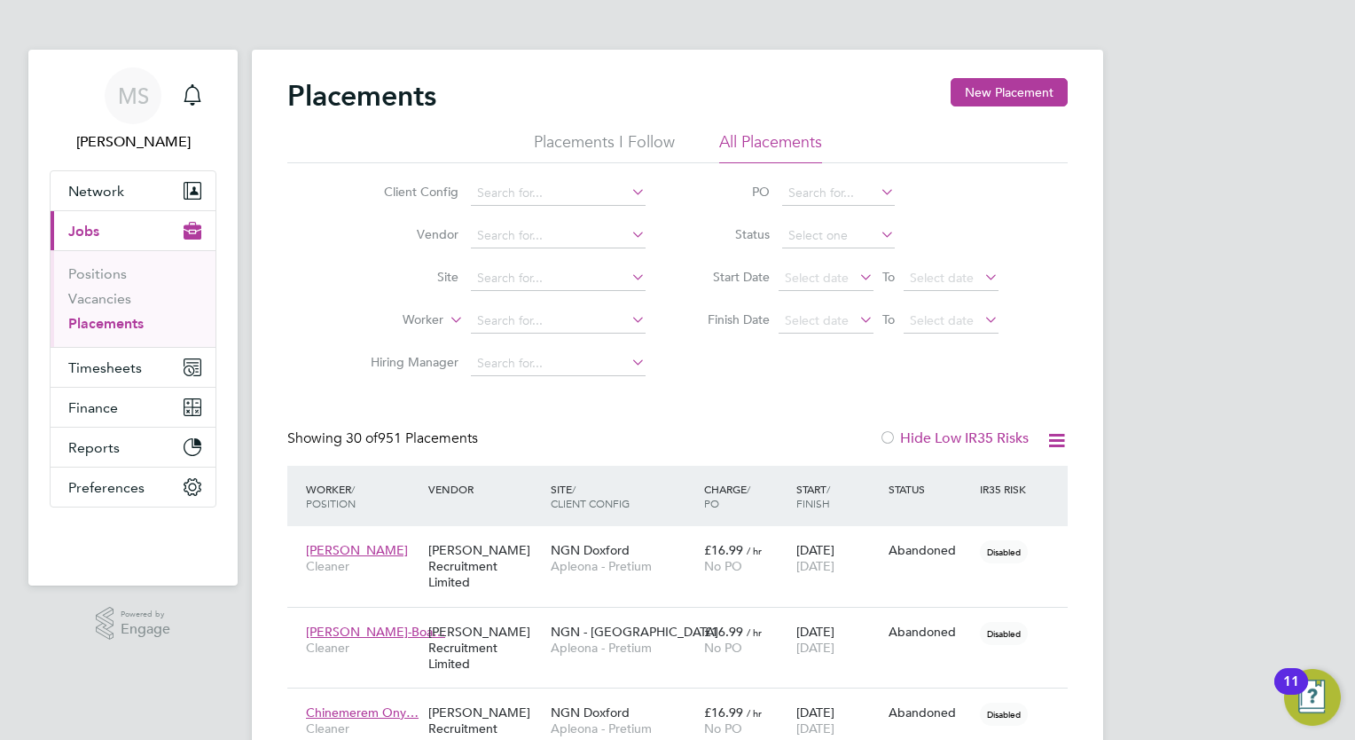
click at [622, 151] on li "Placements I Follow" at bounding box center [604, 147] width 141 height 32
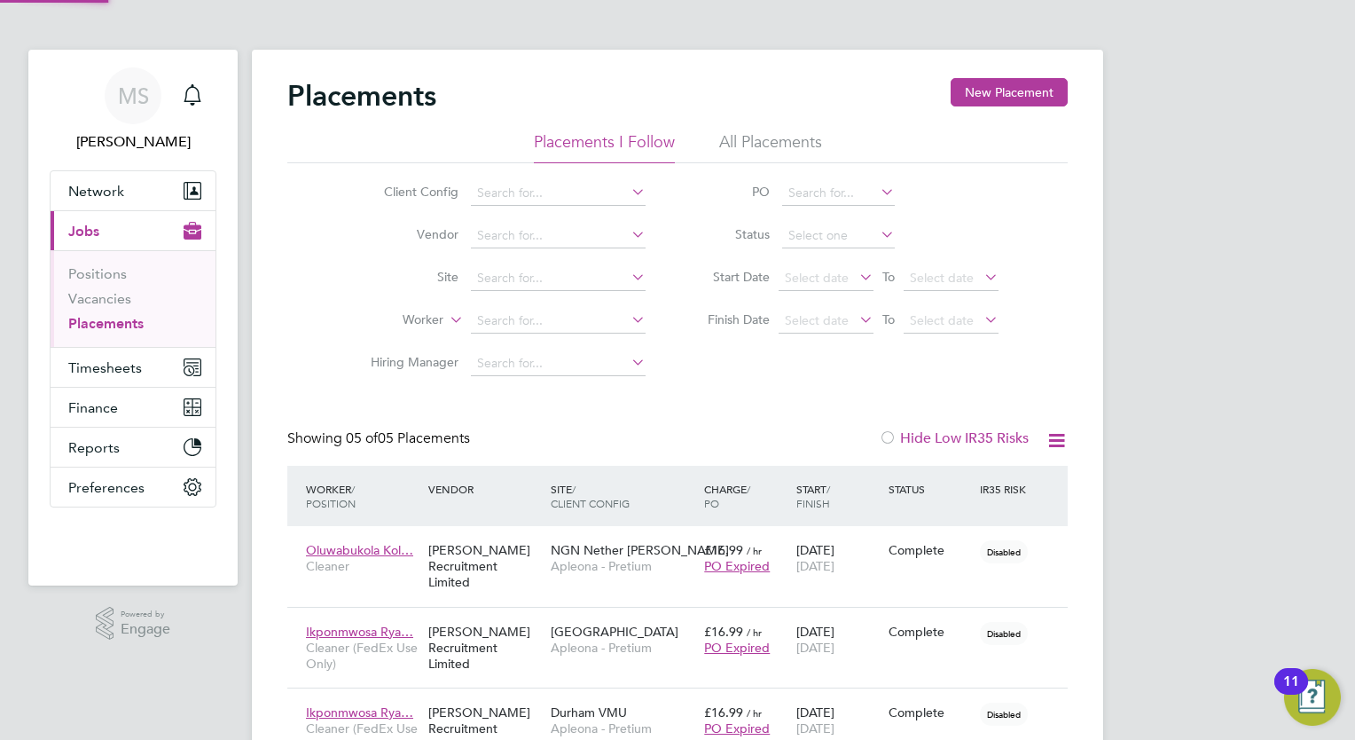
click at [572, 307] on li "Worker" at bounding box center [501, 321] width 334 height 43
click at [567, 316] on input at bounding box center [558, 321] width 175 height 25
type input "nidup"
click at [1291, 261] on div "MS Millie Simmons Notifications Applications: Network Team Members Businesses S…" at bounding box center [677, 507] width 1355 height 1014
click at [113, 306] on link "Vacancies" at bounding box center [99, 298] width 63 height 17
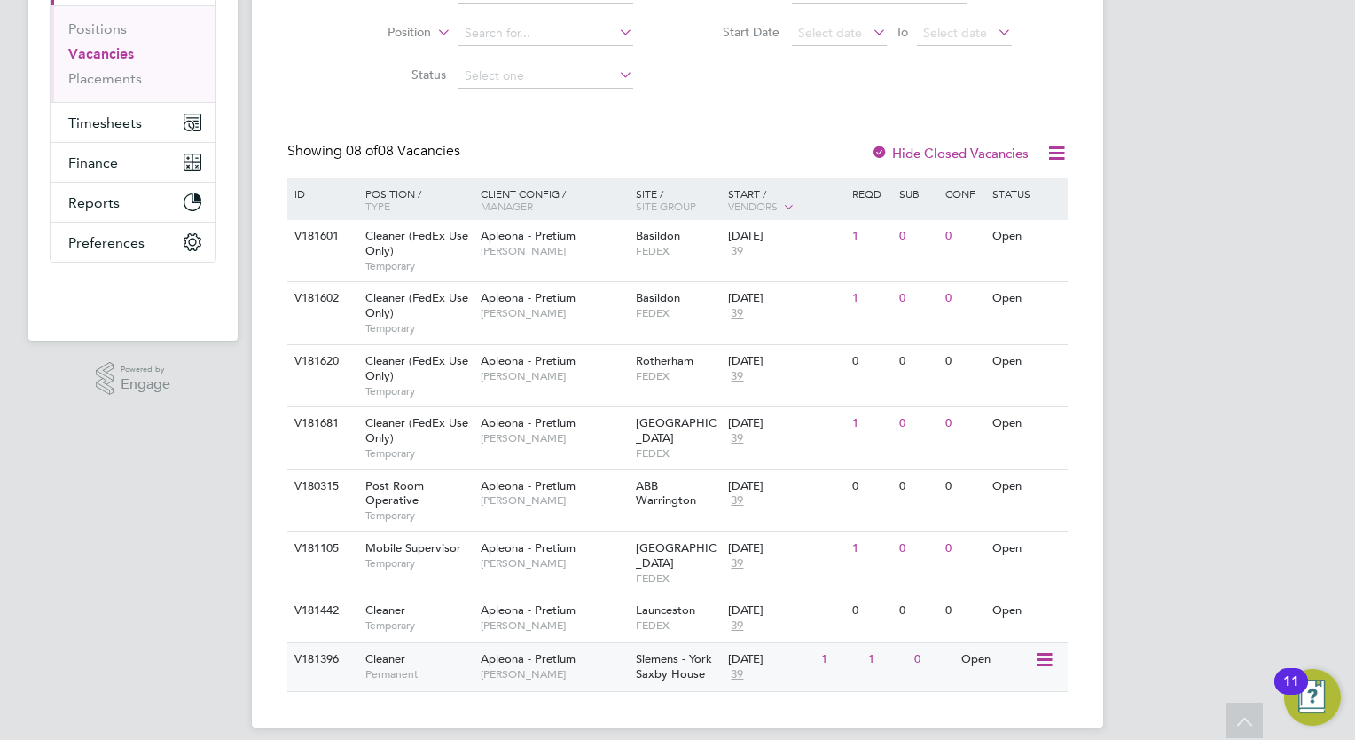
click at [1047, 456] on icon at bounding box center [1043, 659] width 18 height 21
click at [982, 456] on li "View Details" at bounding box center [1002, 685] width 103 height 25
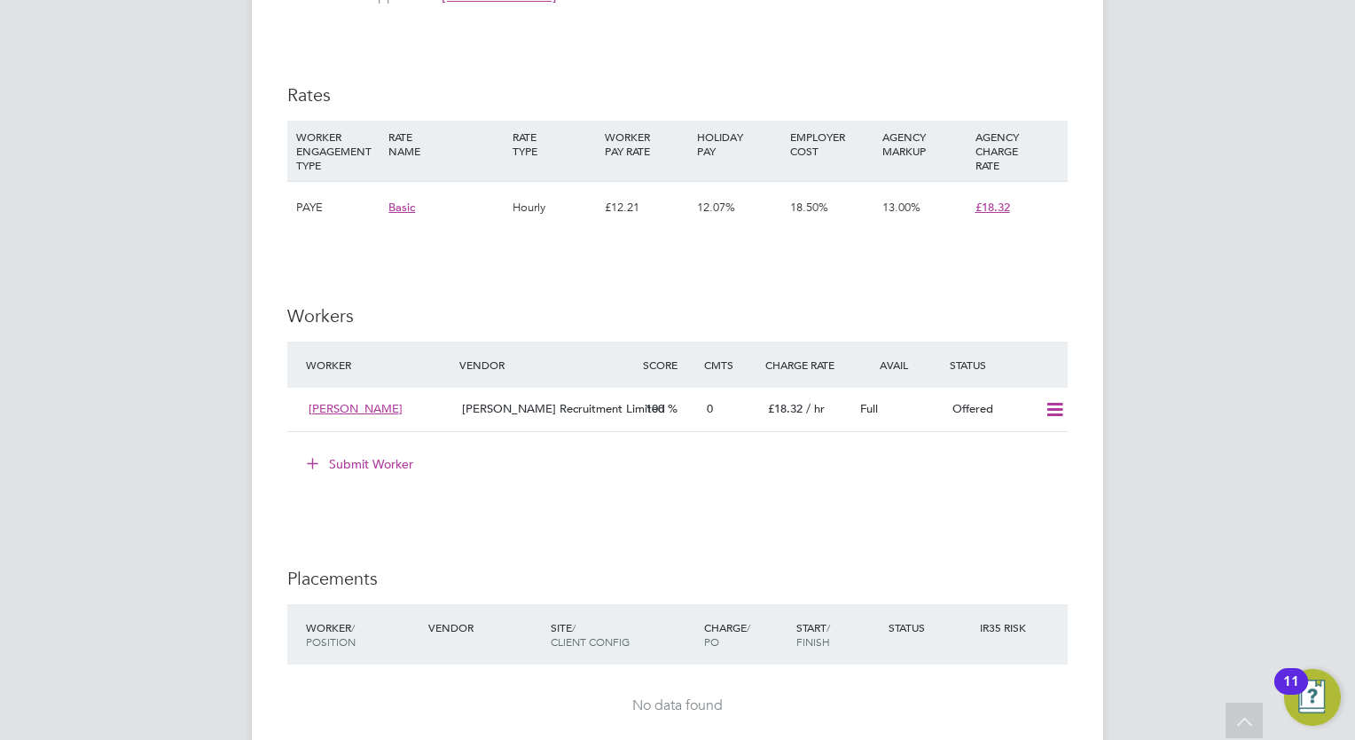
scroll to position [1348, 0]
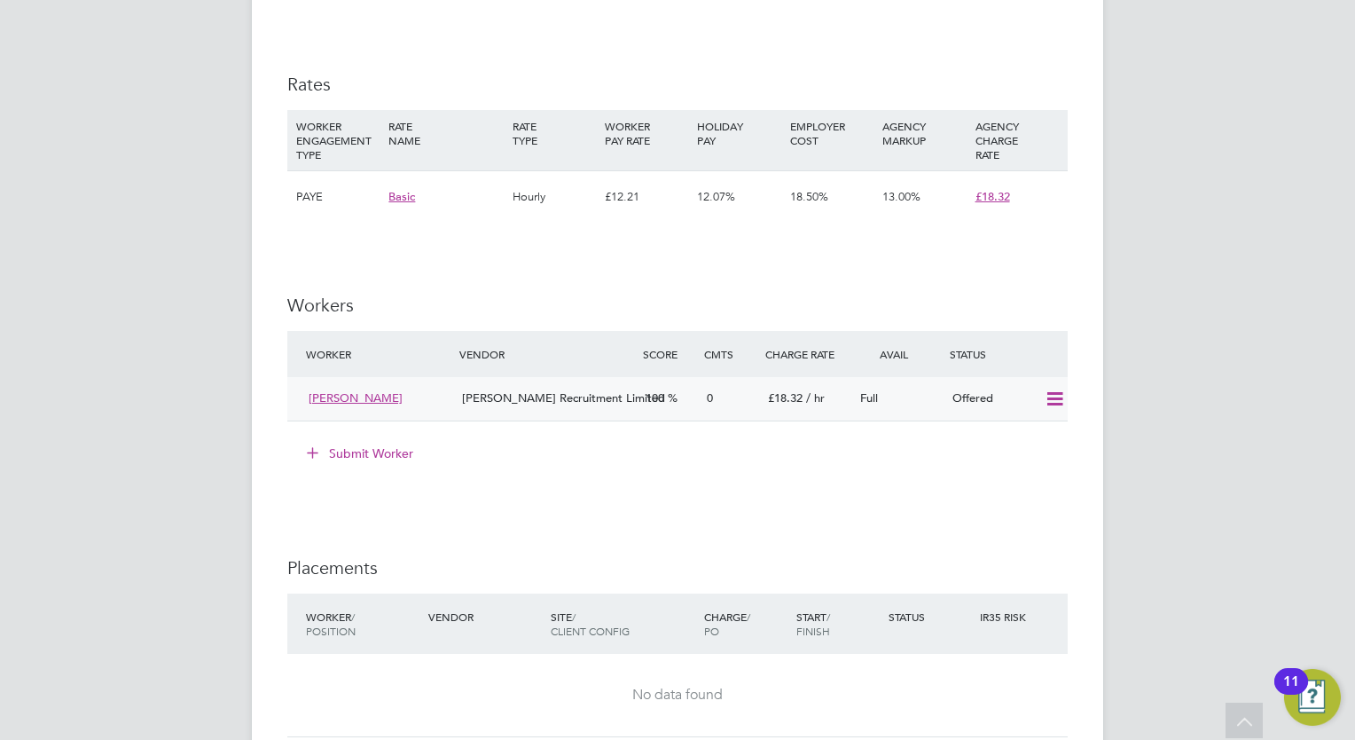
click at [1057, 399] on icon at bounding box center [1055, 399] width 22 height 14
click at [1031, 436] on li "Confirm" at bounding box center [1029, 436] width 67 height 25
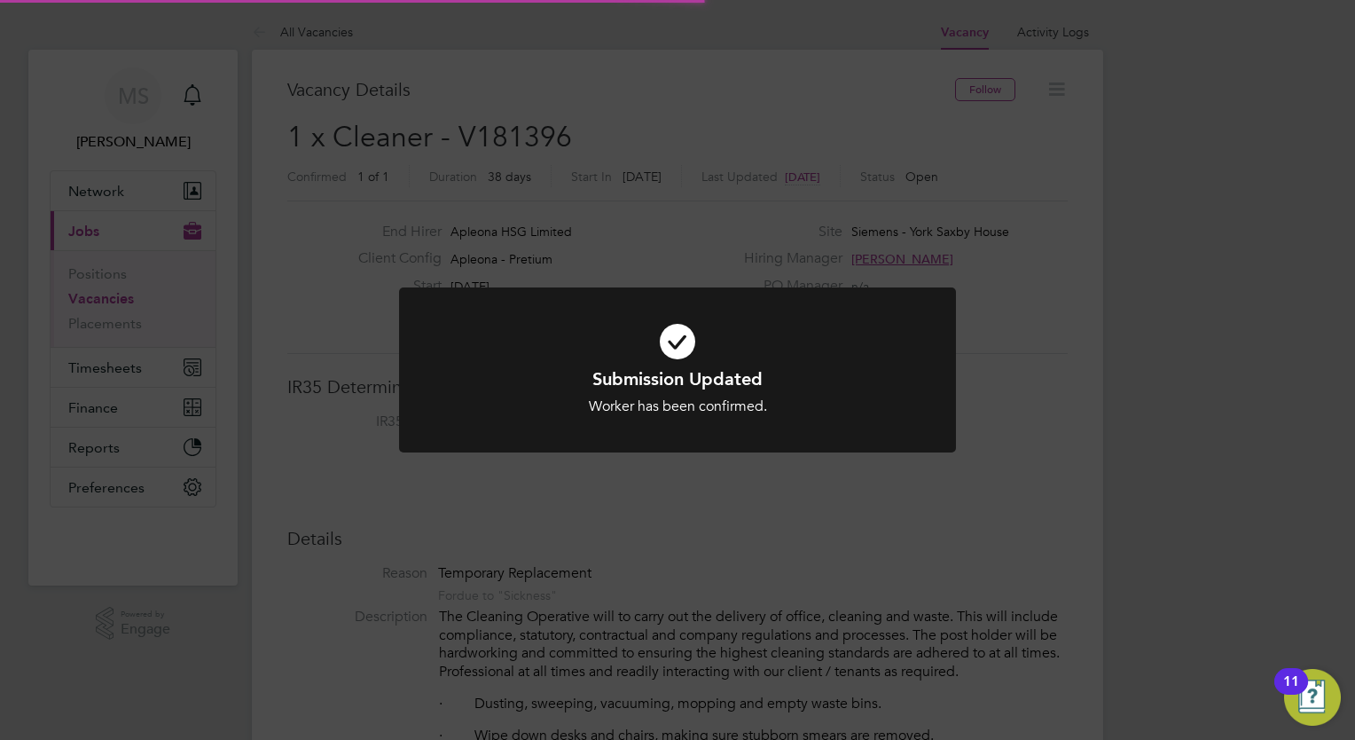
scroll to position [52, 124]
click at [667, 349] on icon at bounding box center [677, 341] width 461 height 69
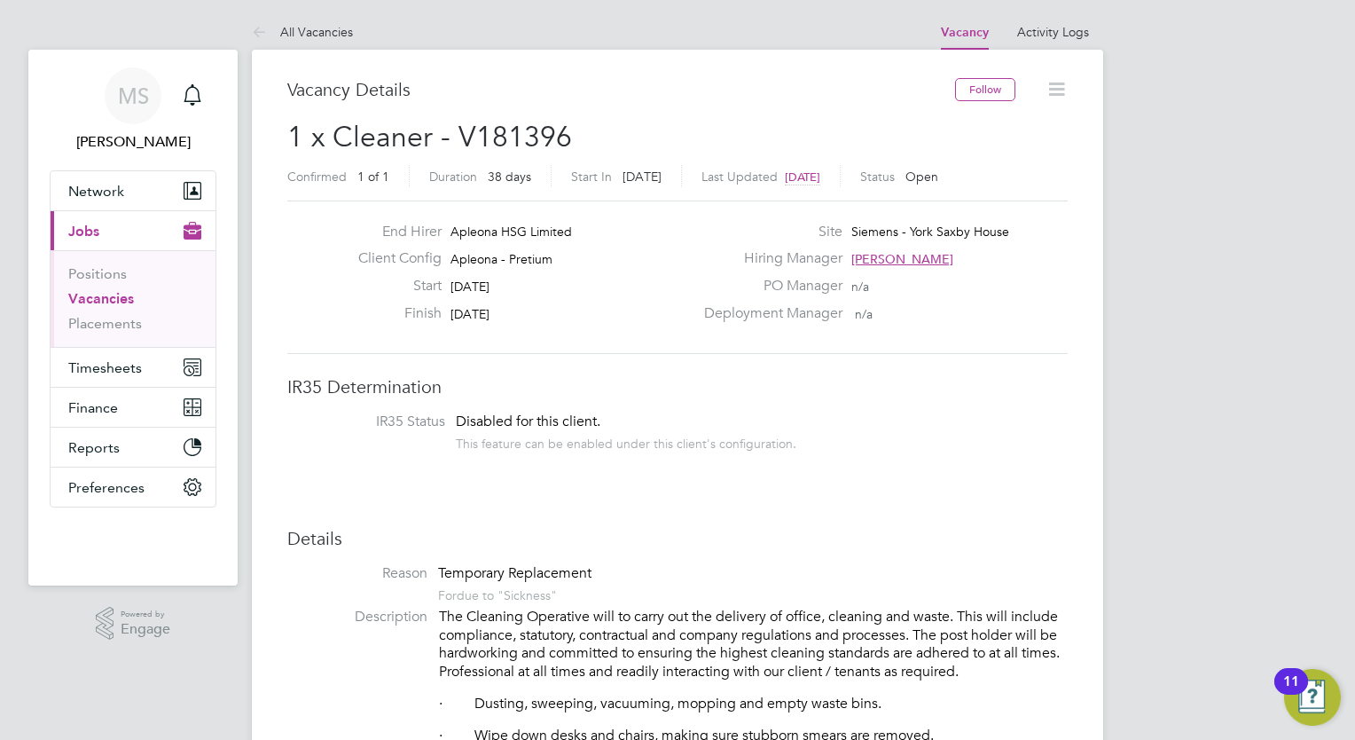
click at [1051, 78] on icon at bounding box center [1057, 89] width 22 height 22
click at [1056, 90] on icon at bounding box center [1057, 89] width 22 height 22
